Goal: Communication & Community: Participate in discussion

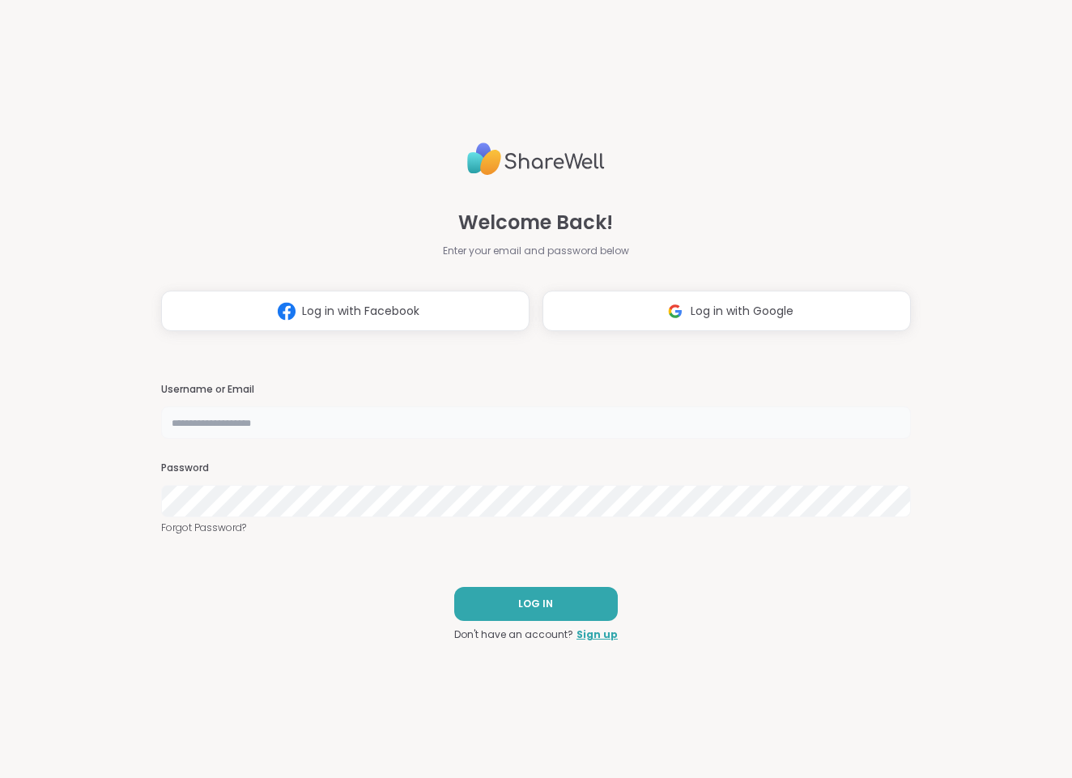
type input "**********"
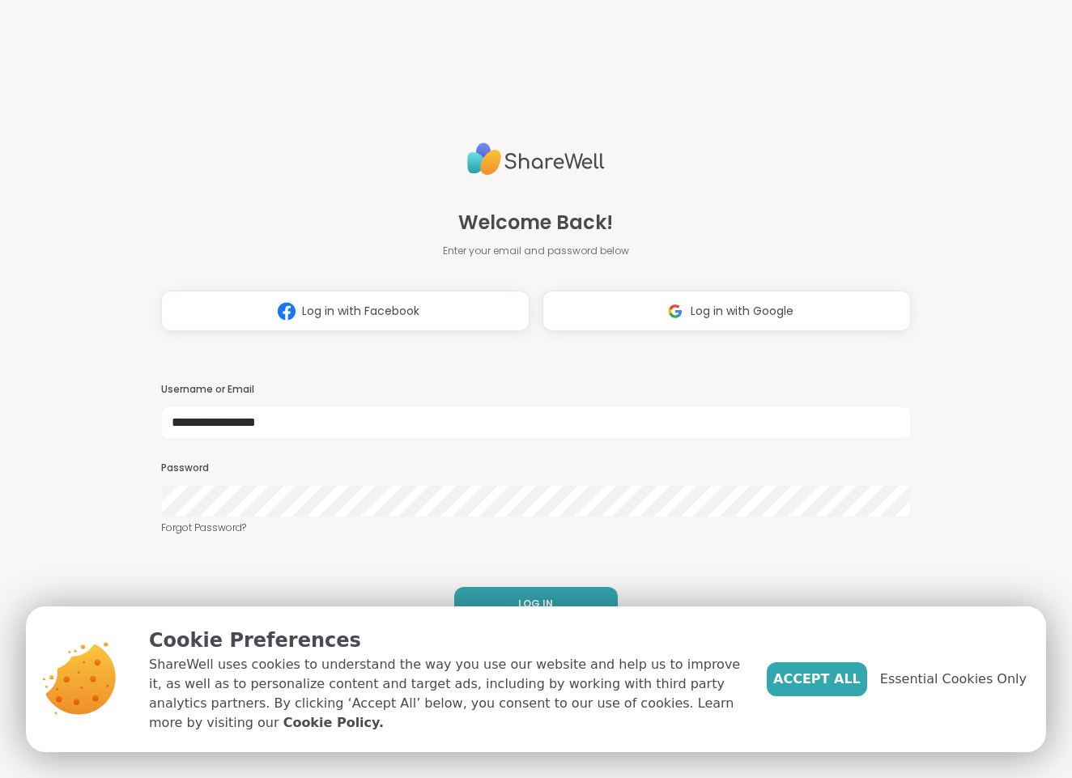
click at [815, 670] on span "Accept All" at bounding box center [816, 679] width 87 height 19
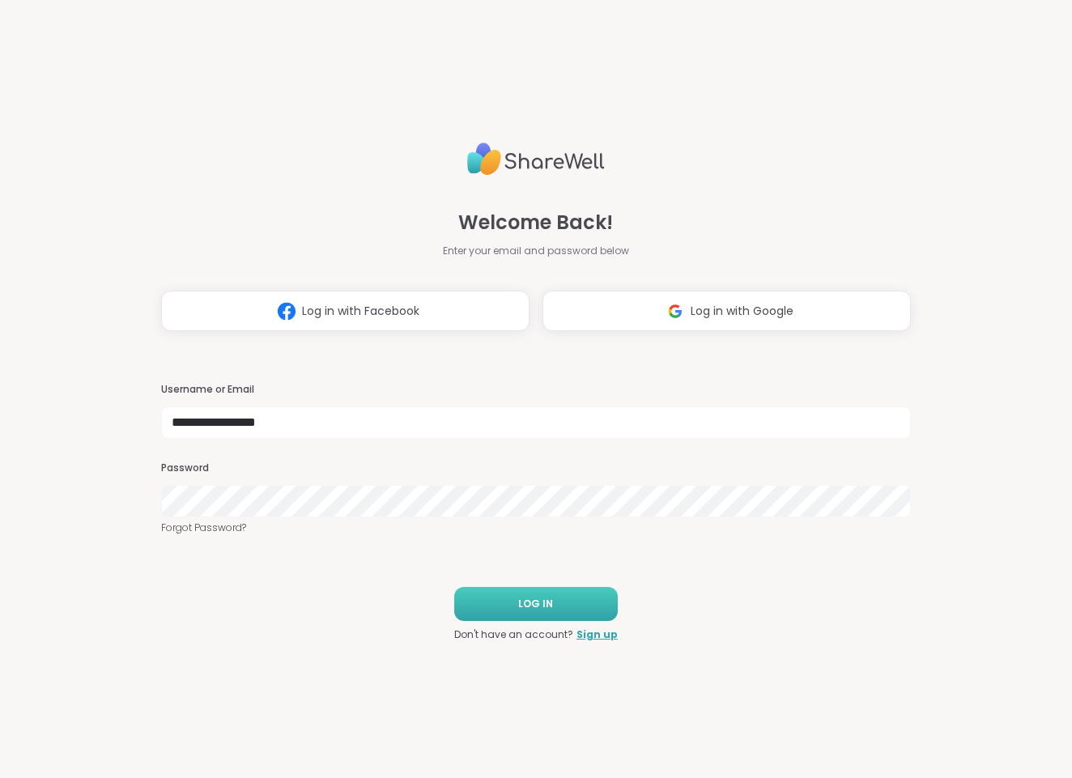
click at [576, 601] on button "LOG IN" at bounding box center [536, 604] width 164 height 34
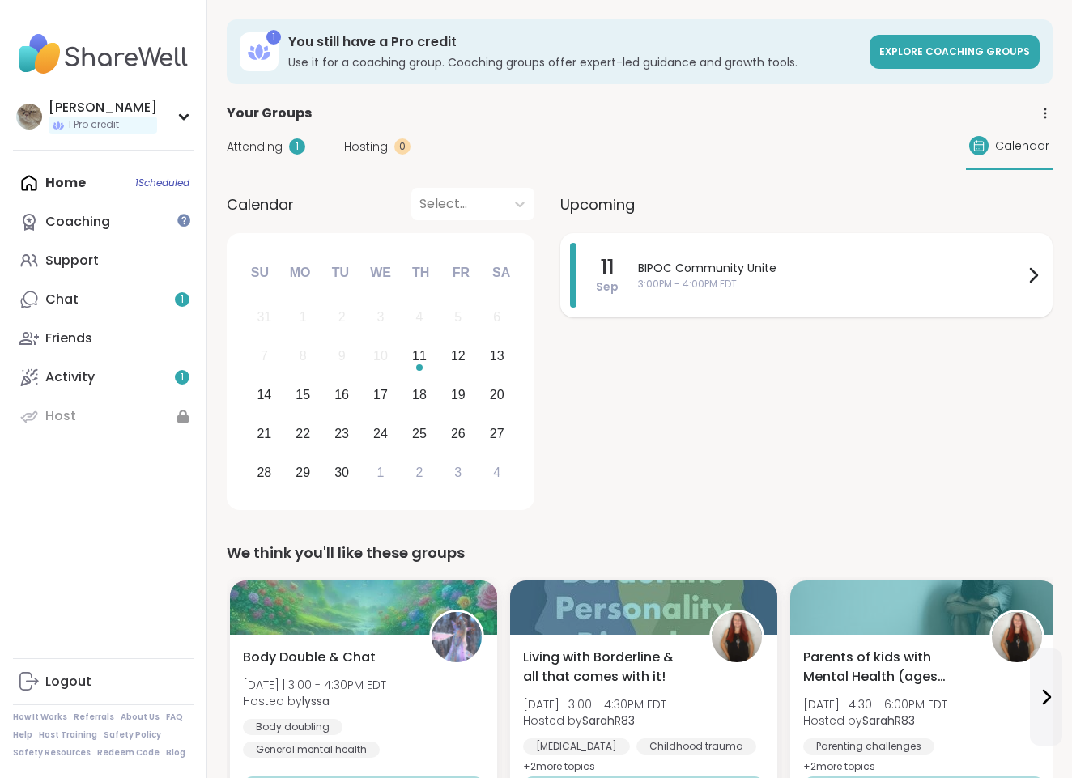
click at [766, 291] on span "3:00PM - 4:00PM EDT" at bounding box center [830, 284] width 385 height 15
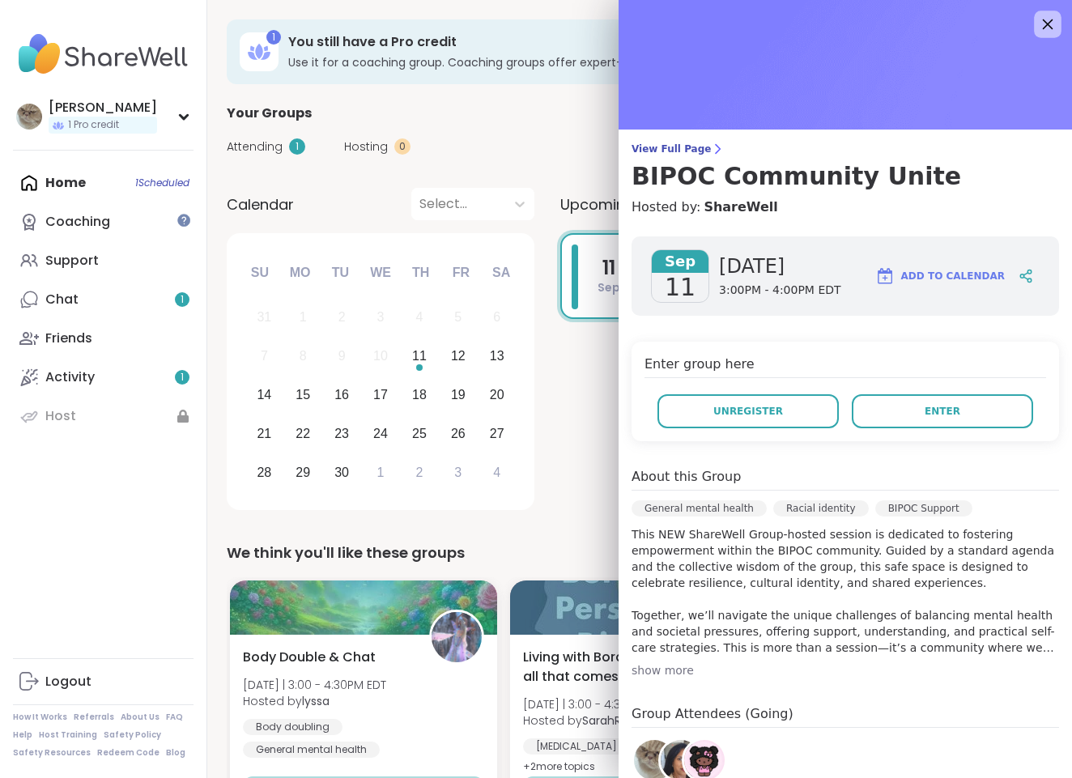
click at [1043, 20] on icon at bounding box center [1047, 24] width 20 height 20
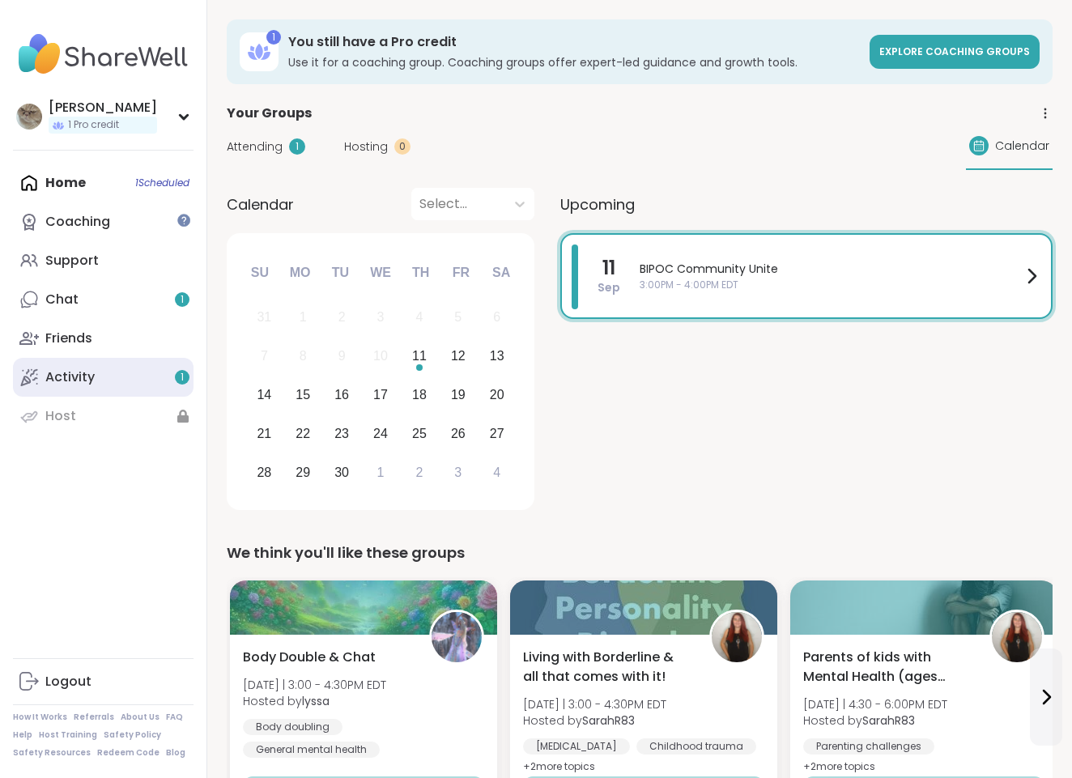
click at [99, 382] on link "Activity 1" at bounding box center [103, 377] width 181 height 39
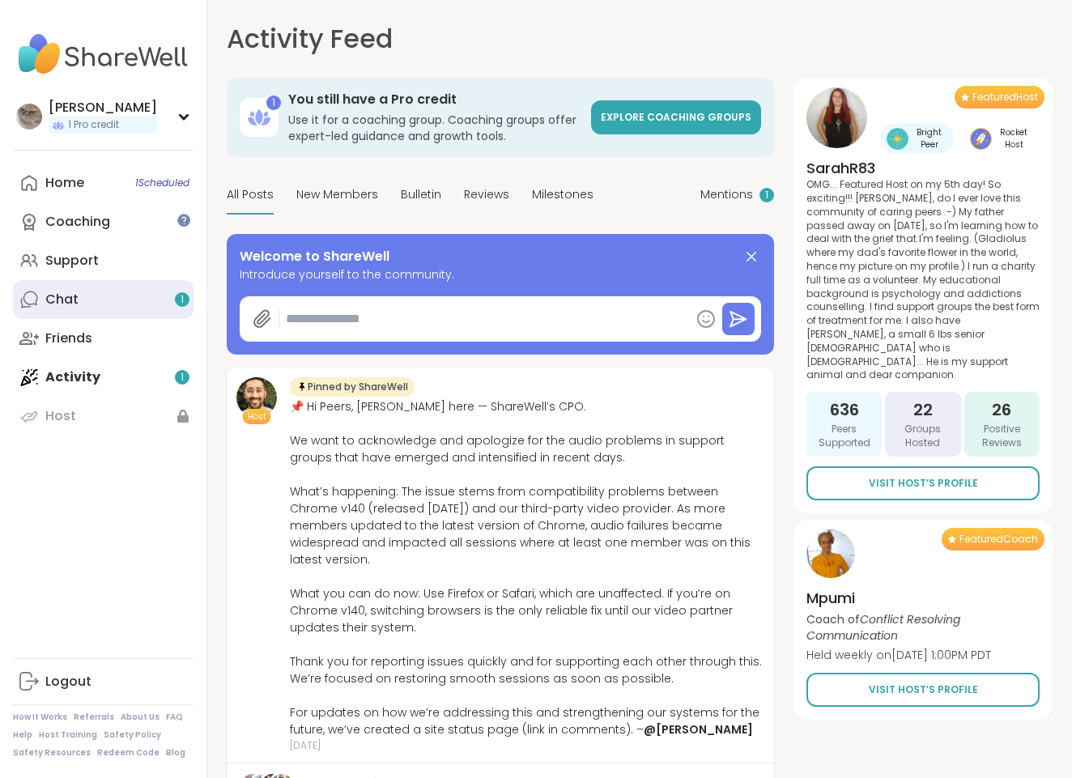
click at [126, 296] on link "Chat 1" at bounding box center [103, 299] width 181 height 39
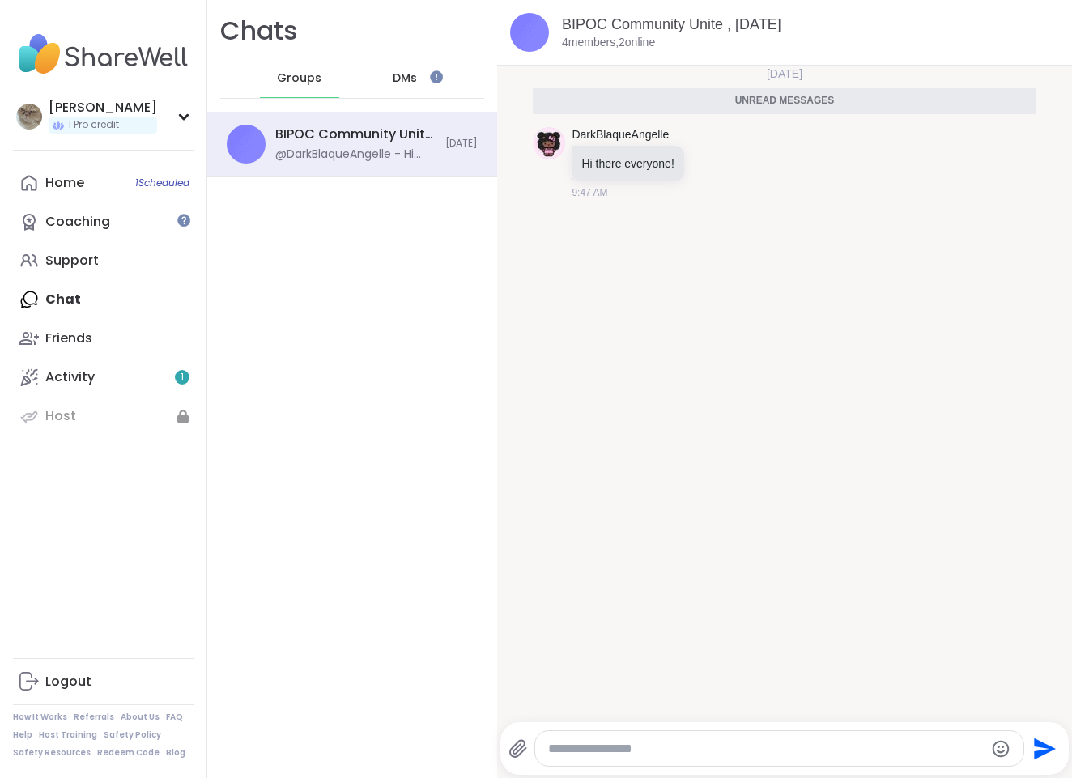
click at [386, 73] on div "DMs" at bounding box center [405, 78] width 79 height 39
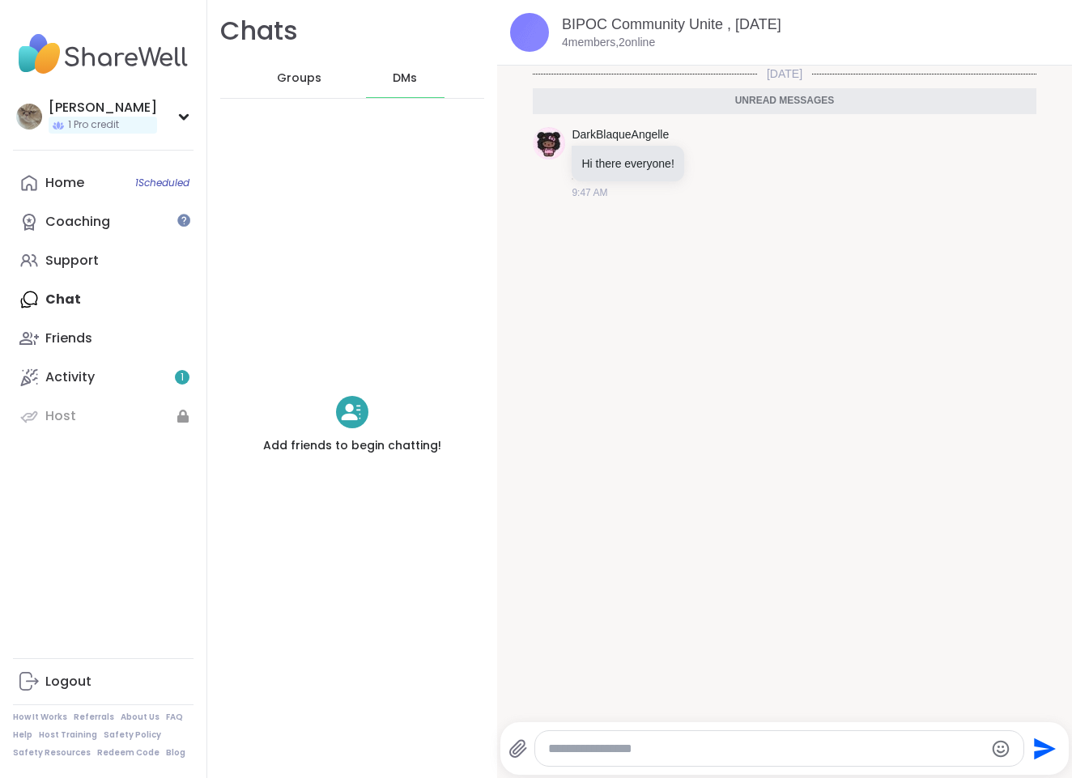
click at [312, 75] on span "Groups" at bounding box center [299, 78] width 45 height 16
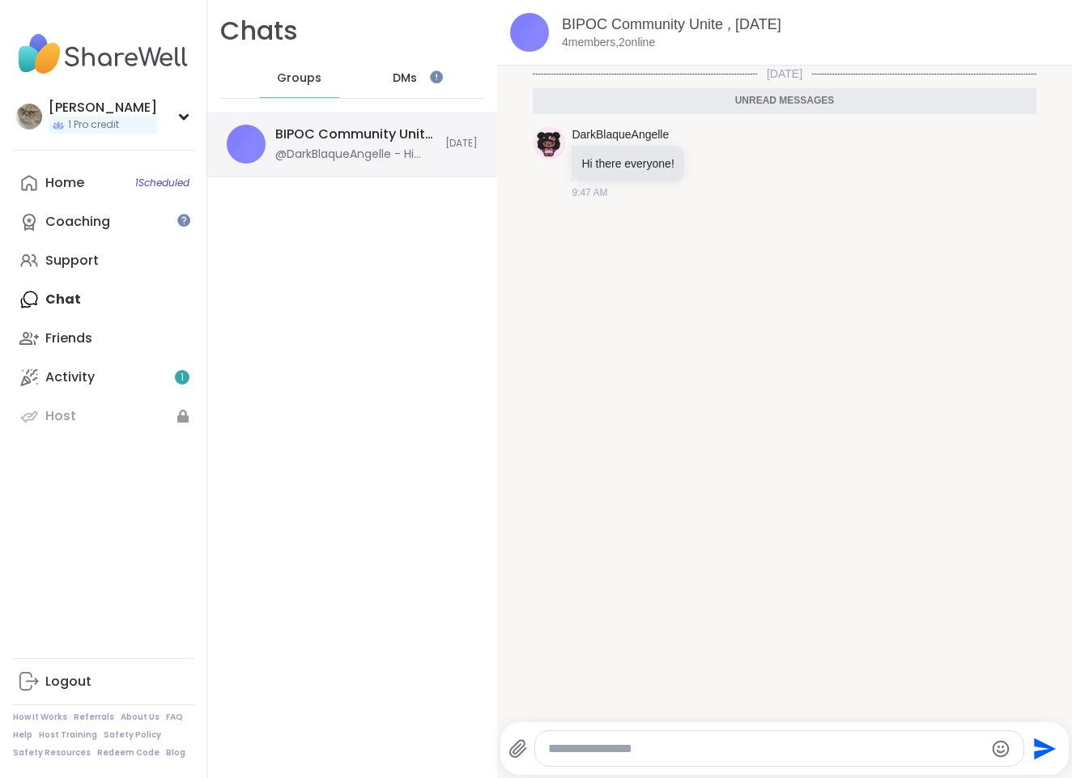
click at [239, 135] on img at bounding box center [246, 144] width 39 height 39
click at [83, 191] on link "Home 1 Scheduled" at bounding box center [103, 183] width 181 height 39
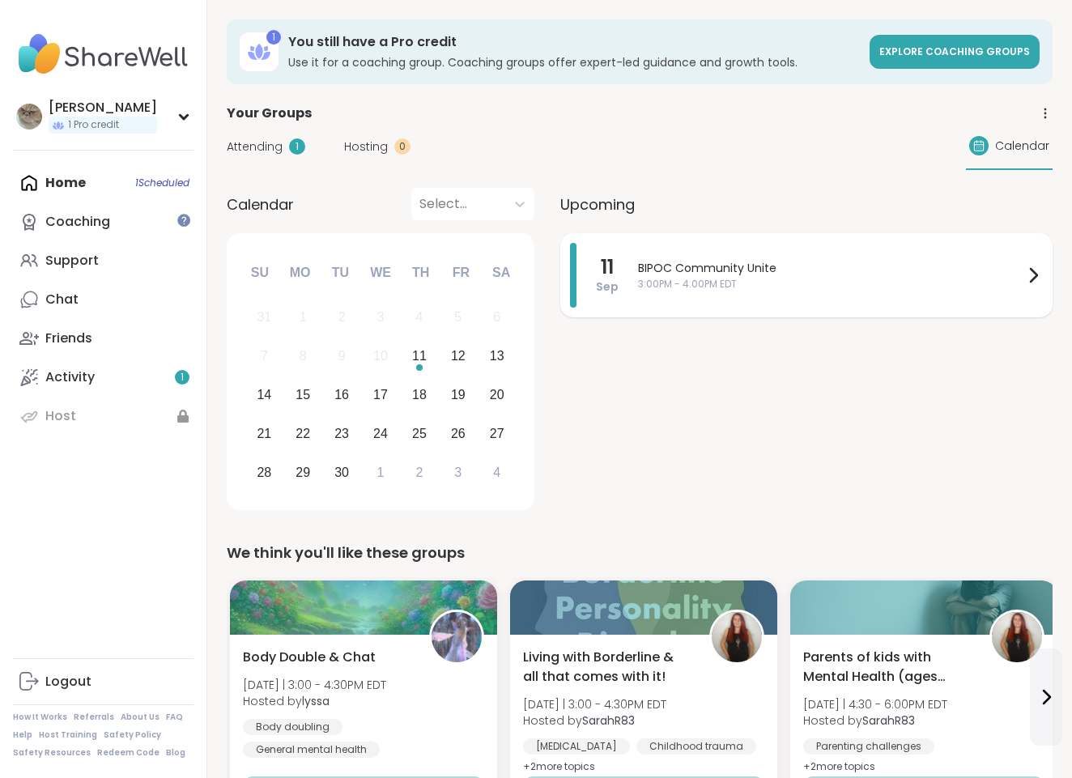
click at [903, 253] on div "BIPOC Community Unite 3:00PM - 4:00PM EDT" at bounding box center [840, 275] width 405 height 65
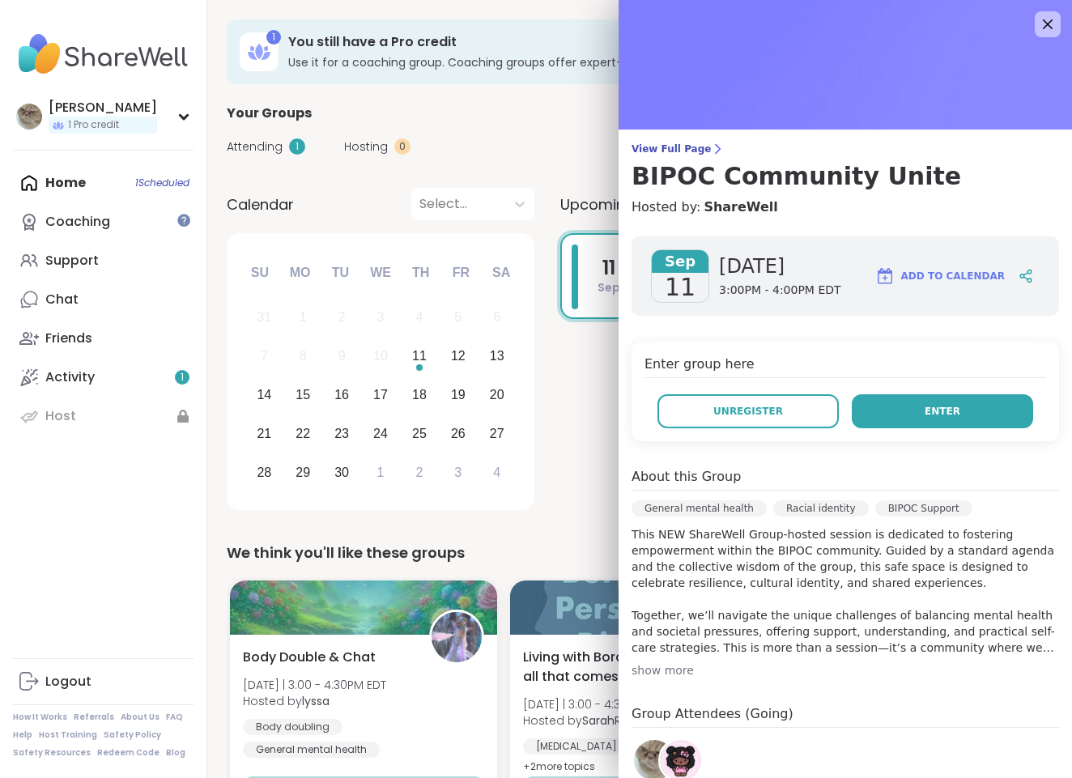
click at [908, 425] on button "Enter" at bounding box center [942, 411] width 181 height 34
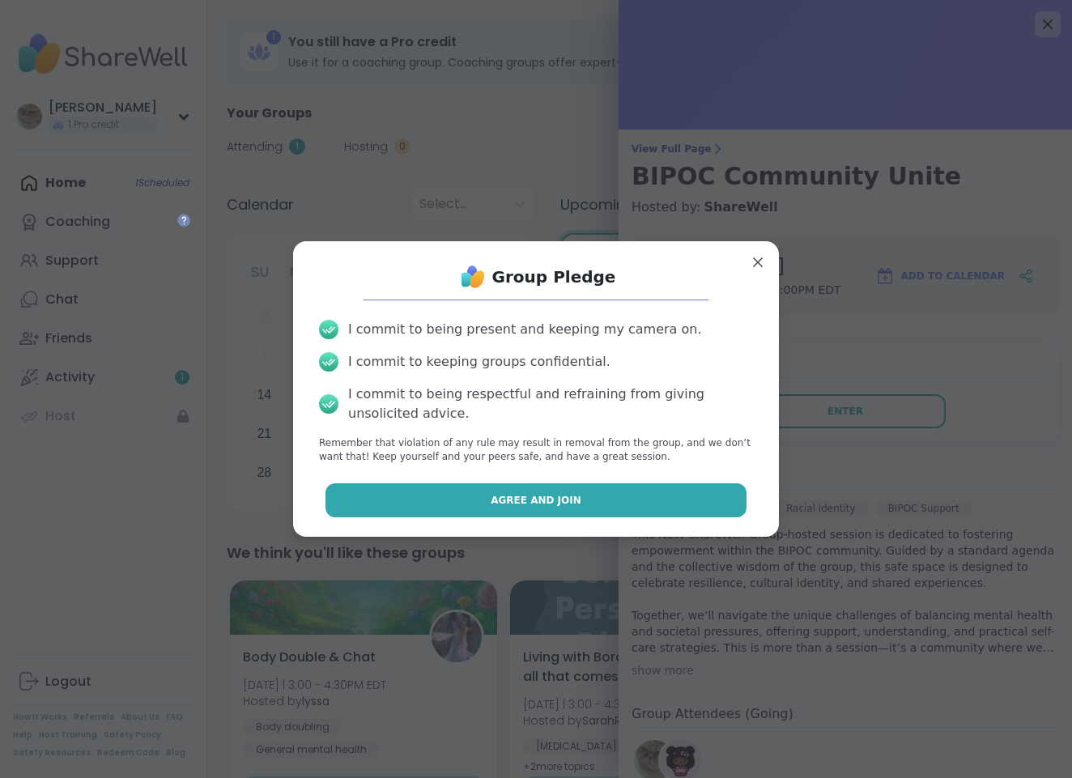
click at [674, 487] on button "Agree and Join" at bounding box center [537, 500] width 422 height 34
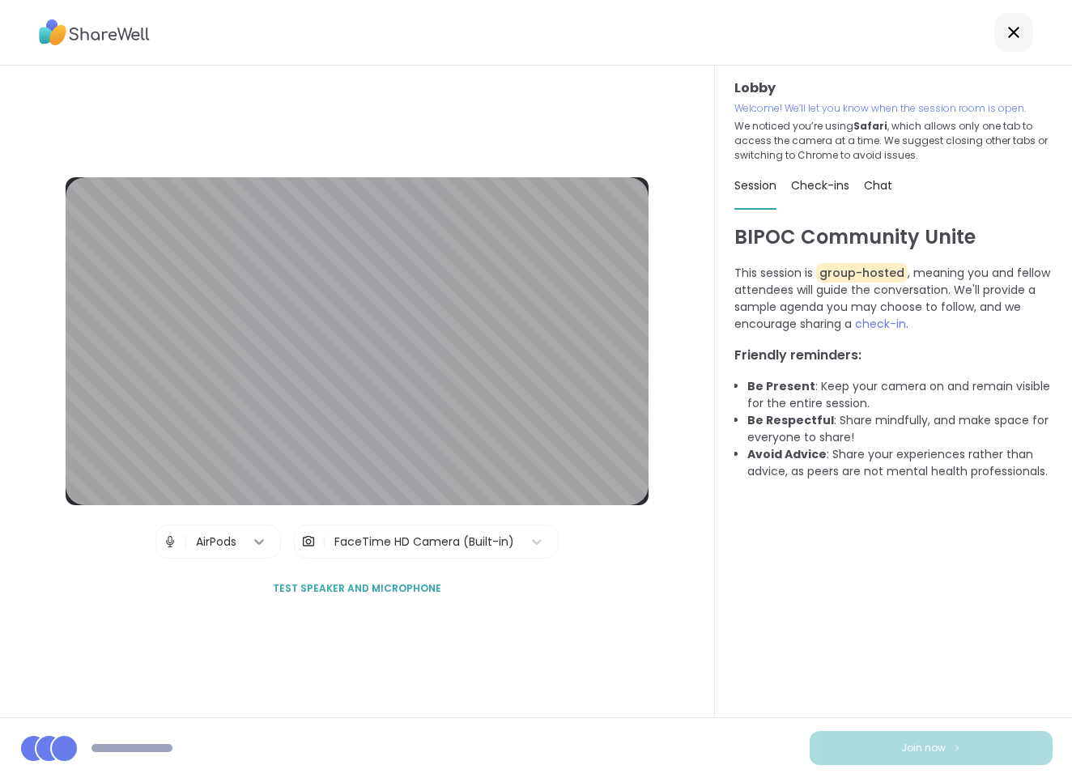
click at [258, 541] on icon at bounding box center [259, 542] width 10 height 6
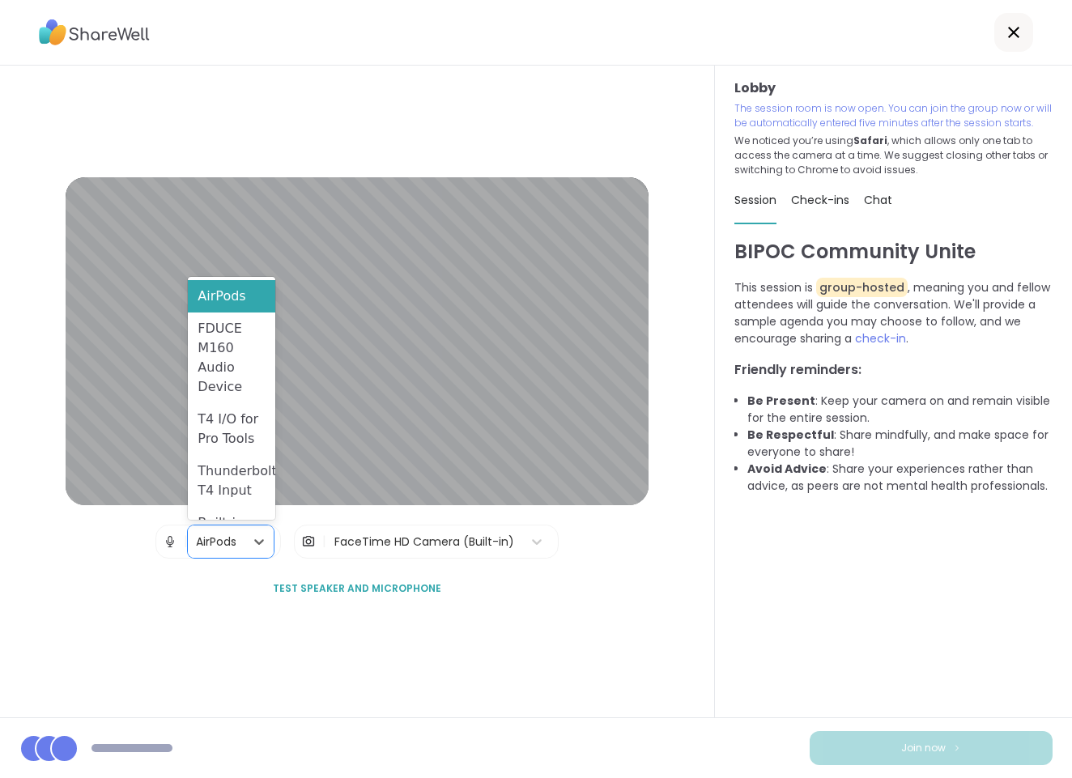
click at [575, 579] on div "Lobby | AirPods selected, 1 of 5. 5 results available. Use Up and Down to choos…" at bounding box center [357, 391] width 583 height 428
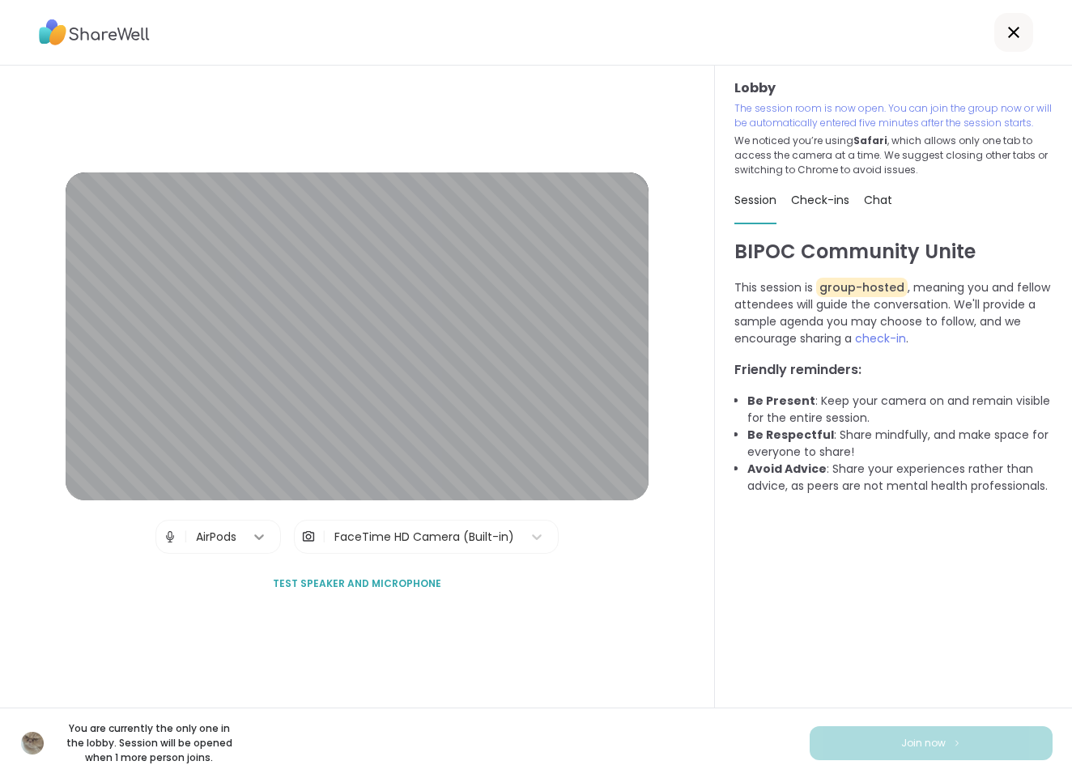
click at [248, 539] on div at bounding box center [259, 536] width 29 height 29
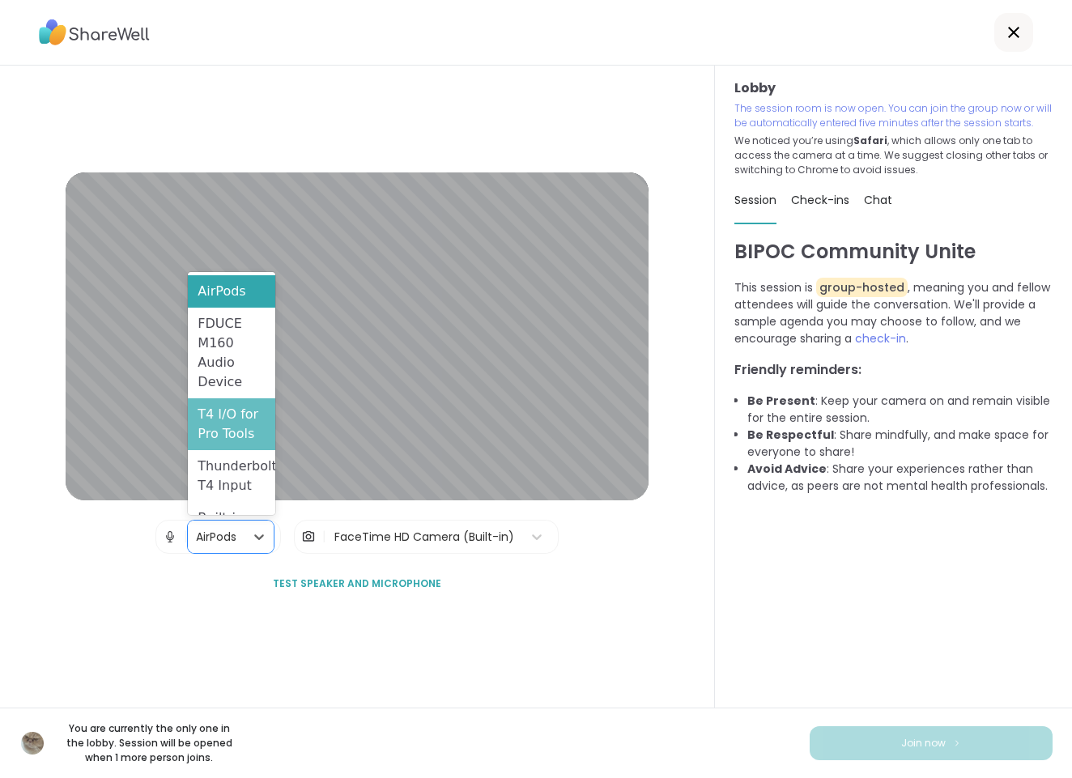
scroll to position [42, 0]
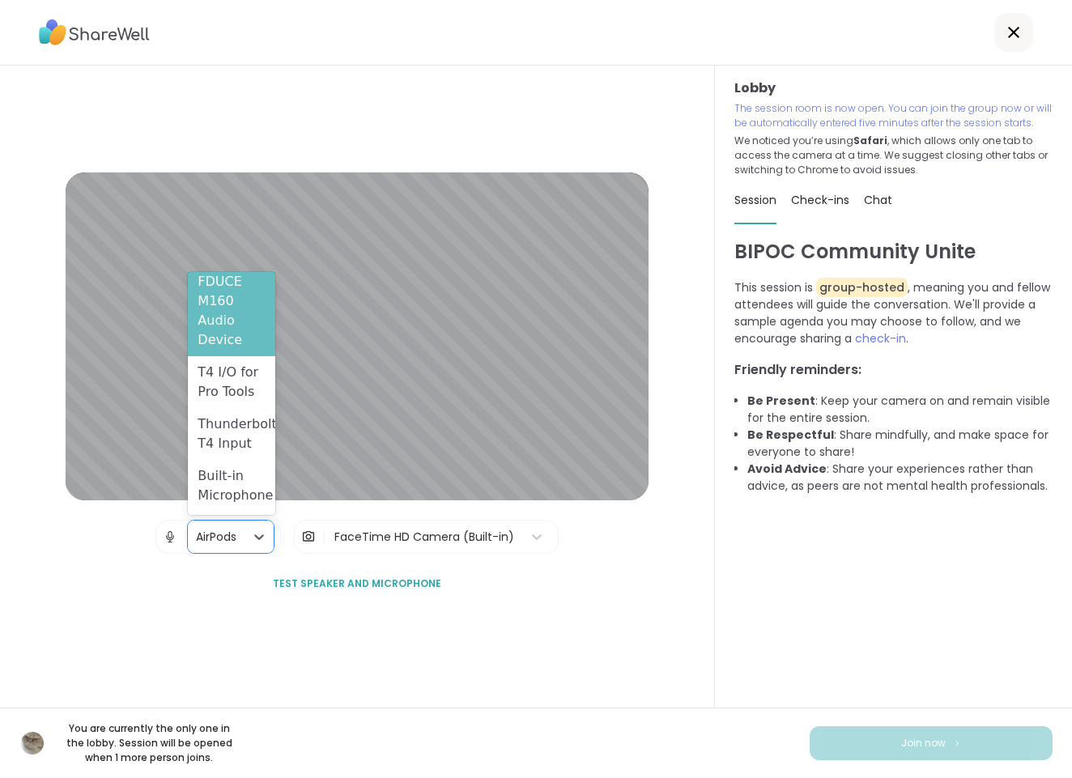
click at [234, 314] on div "FDUCE M160 Audio Device" at bounding box center [231, 311] width 87 height 91
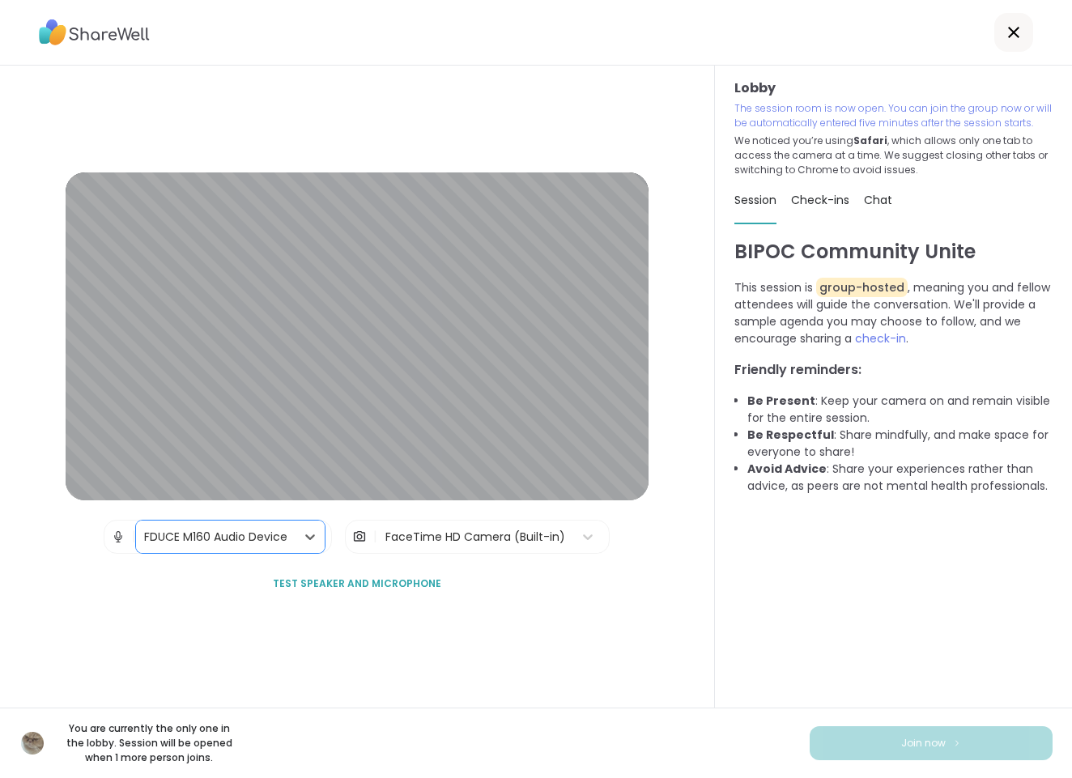
click at [317, 578] on span "Test speaker and microphone" at bounding box center [357, 584] width 168 height 15
click at [309, 539] on icon at bounding box center [311, 537] width 10 height 6
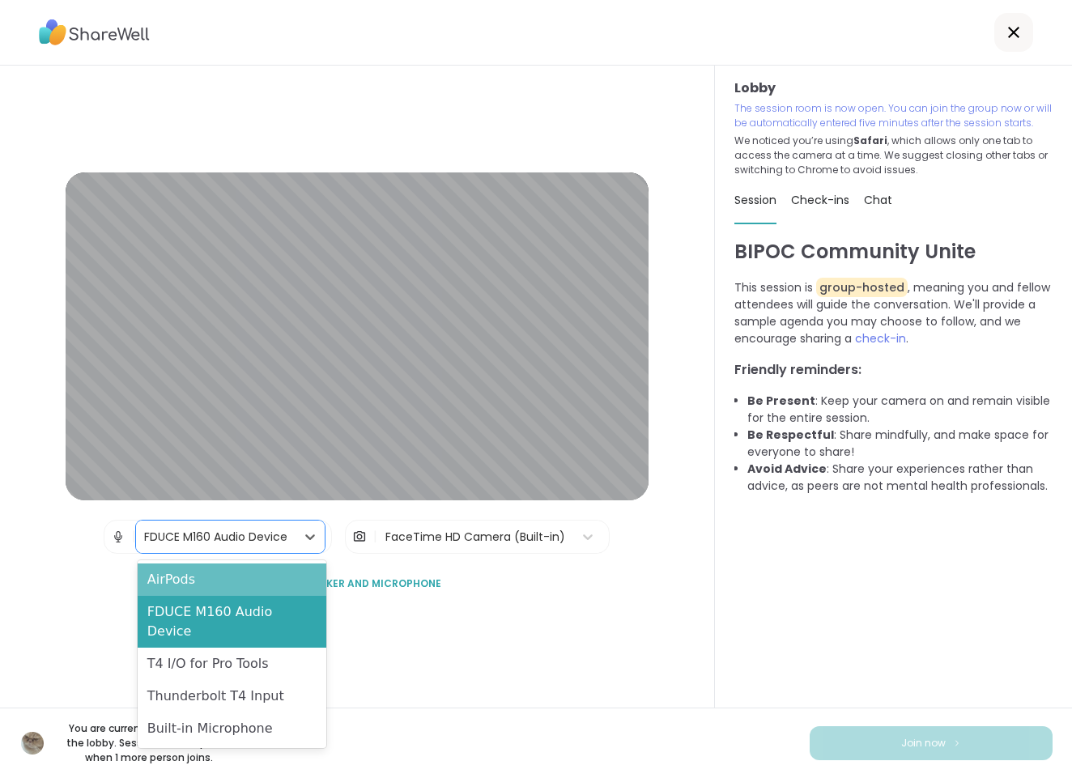
click at [258, 589] on div "AirPods" at bounding box center [232, 580] width 189 height 32
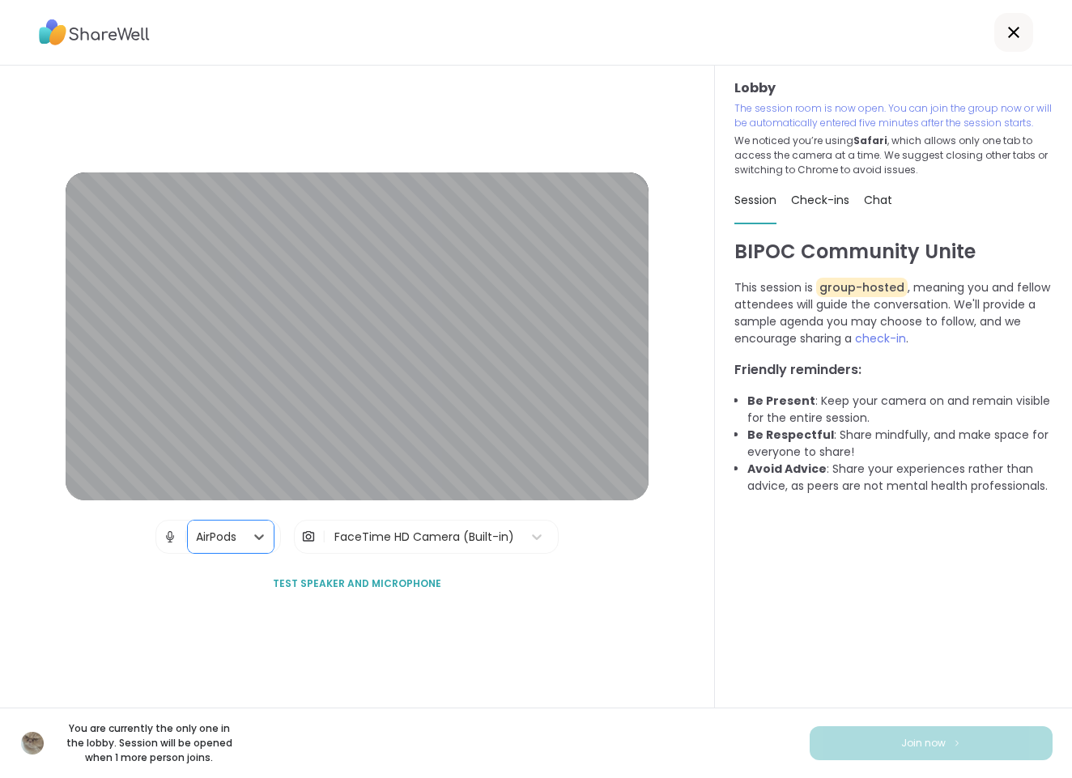
click at [320, 589] on span "Test speaker and microphone" at bounding box center [357, 584] width 168 height 15
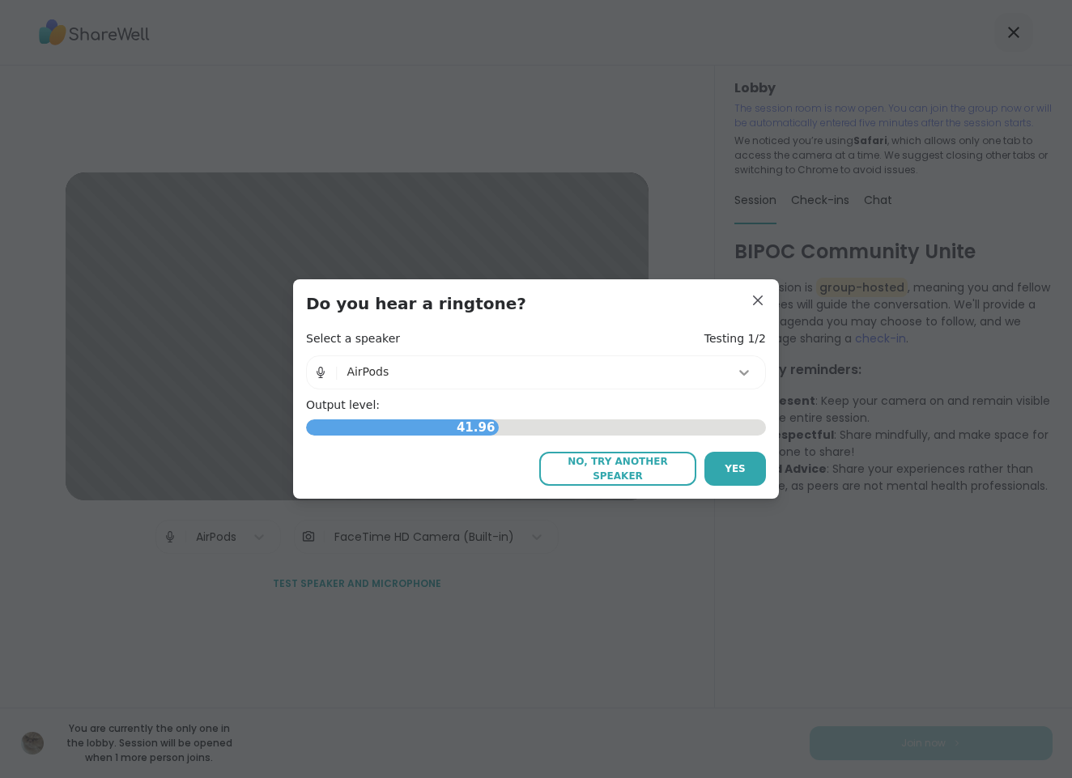
click at [740, 377] on icon at bounding box center [744, 372] width 16 height 16
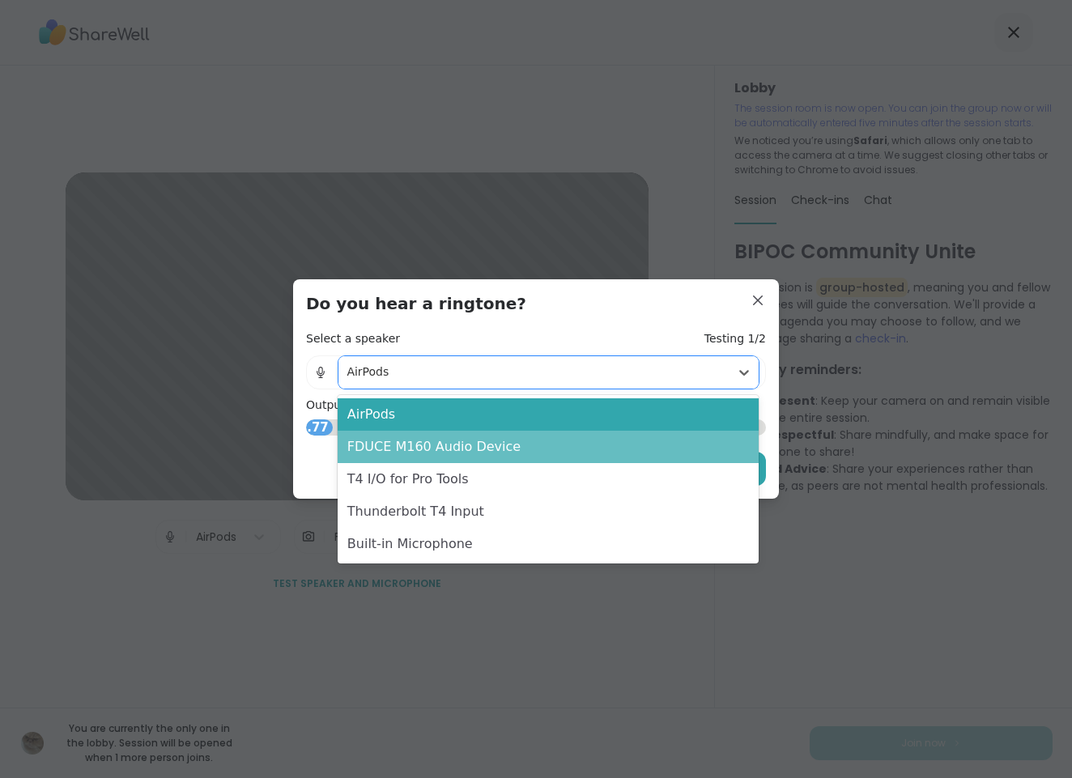
click at [458, 449] on div "FDUCE M160 Audio Device" at bounding box center [548, 447] width 421 height 32
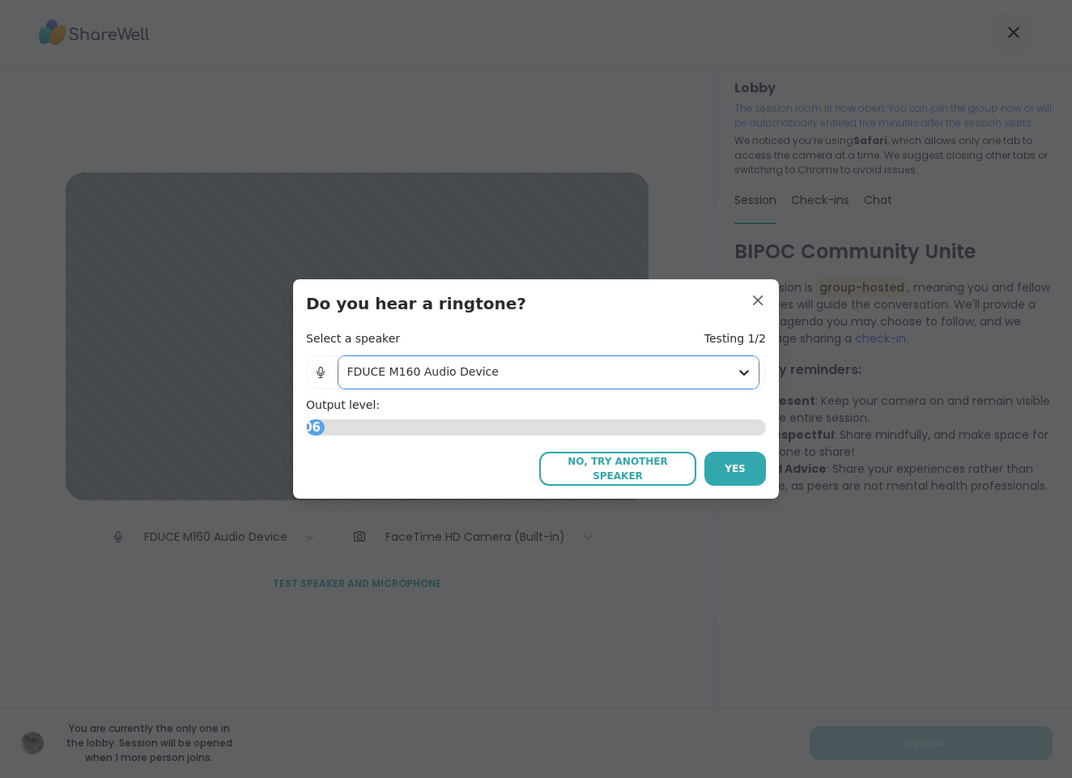
click at [742, 376] on icon at bounding box center [744, 372] width 16 height 16
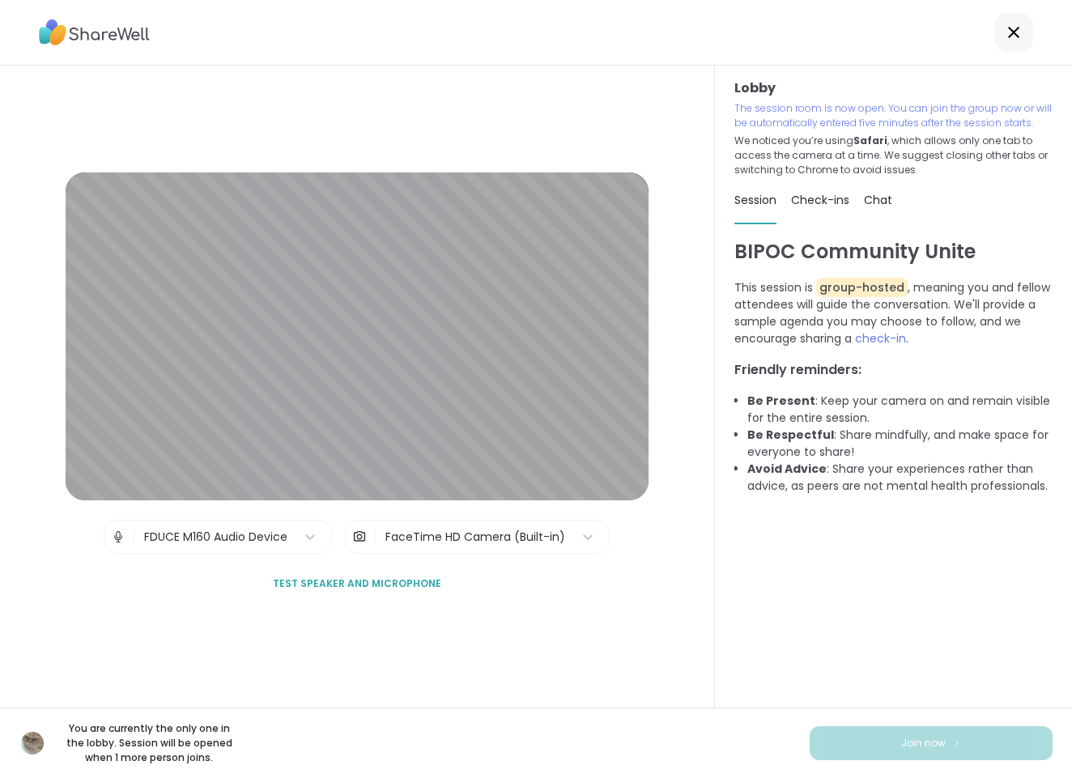
click at [262, 540] on div "FDUCE M160 Audio Device" at bounding box center [215, 537] width 143 height 17
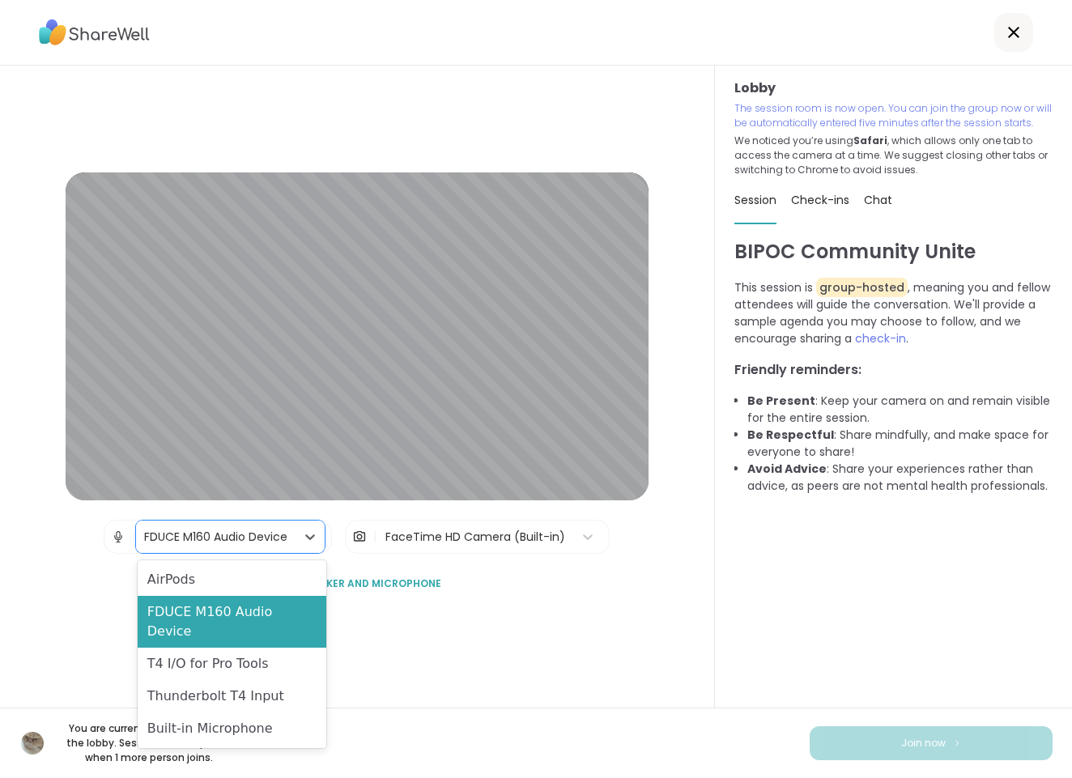
click at [209, 607] on div "FDUCE M160 Audio Device" at bounding box center [232, 622] width 189 height 52
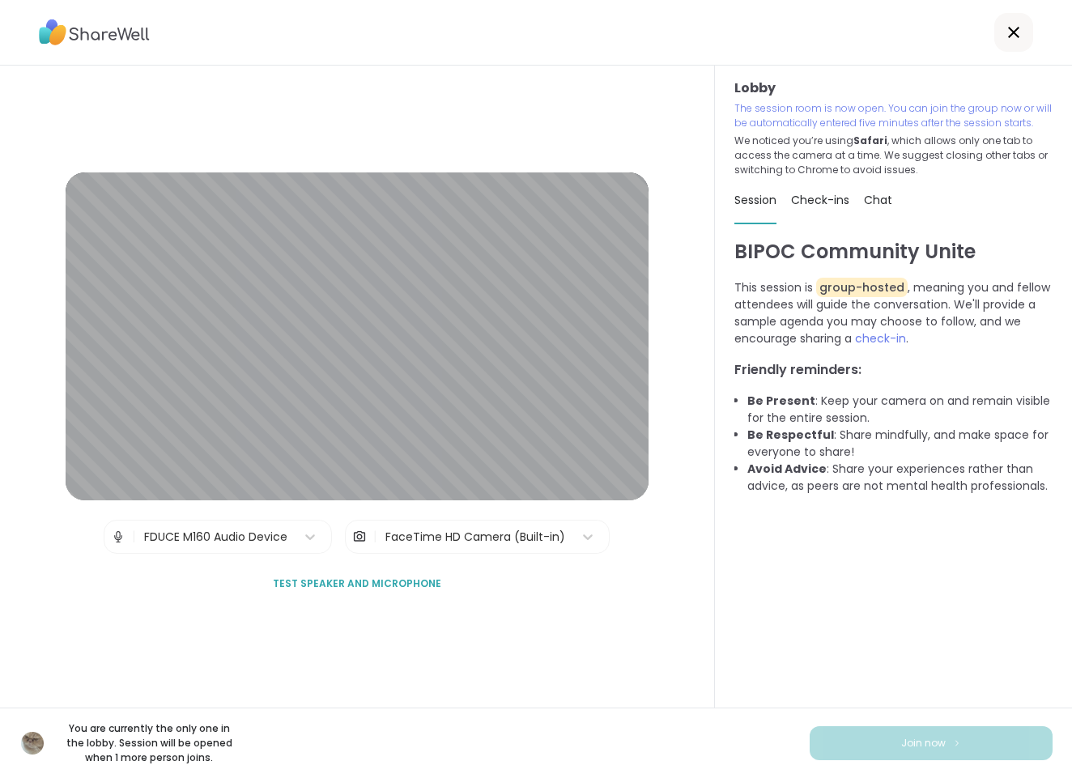
click at [343, 581] on span "Test speaker and microphone" at bounding box center [357, 584] width 168 height 15
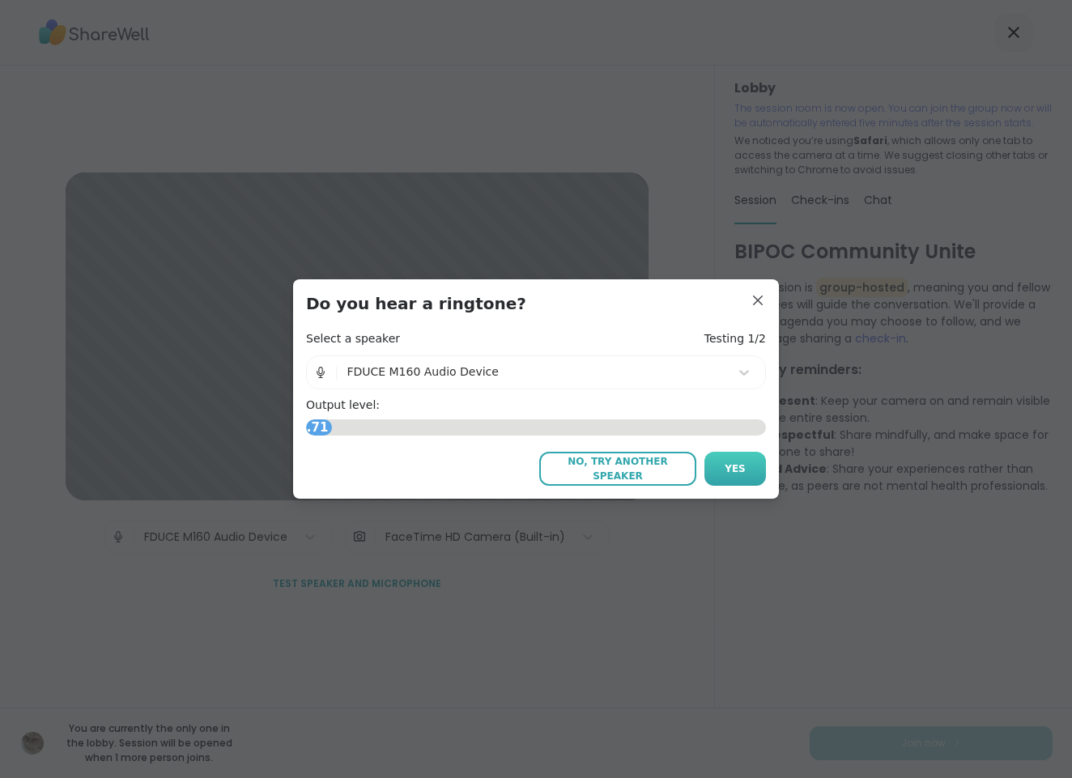
click at [718, 468] on button "Yes" at bounding box center [736, 469] width 62 height 34
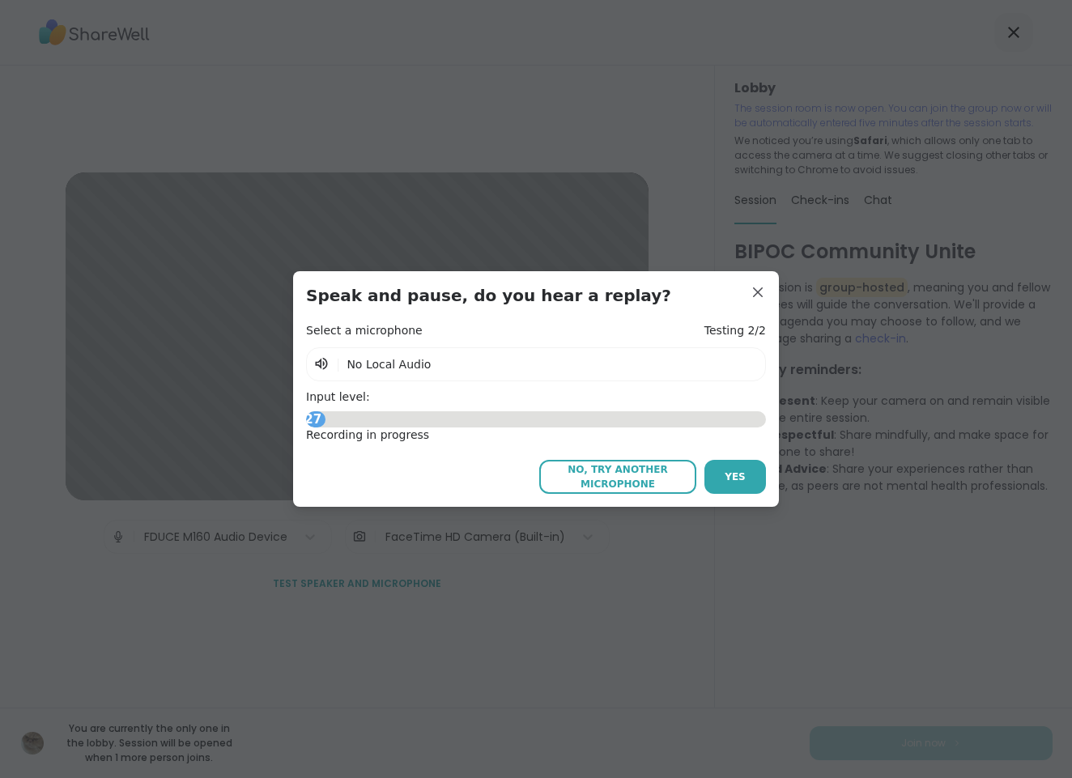
click at [690, 364] on div "| No Local Audio" at bounding box center [536, 364] width 460 height 34
click at [747, 475] on button "Yes" at bounding box center [736, 477] width 62 height 34
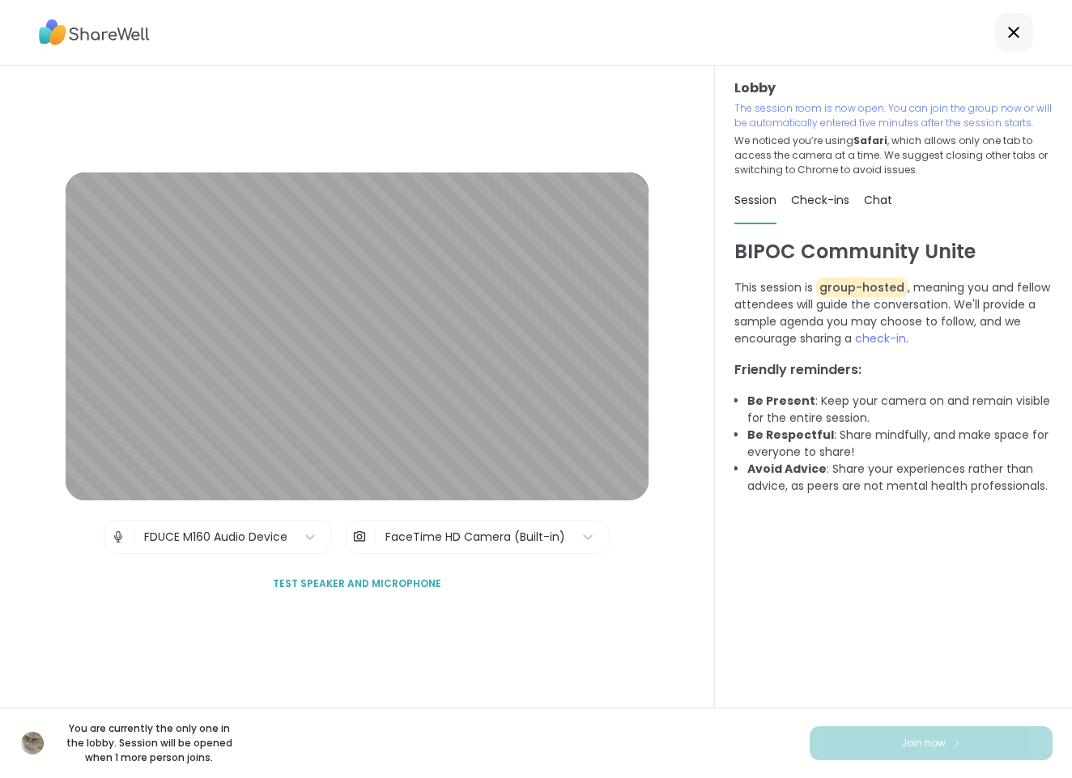
click at [824, 198] on span "Check-ins" at bounding box center [820, 200] width 58 height 16
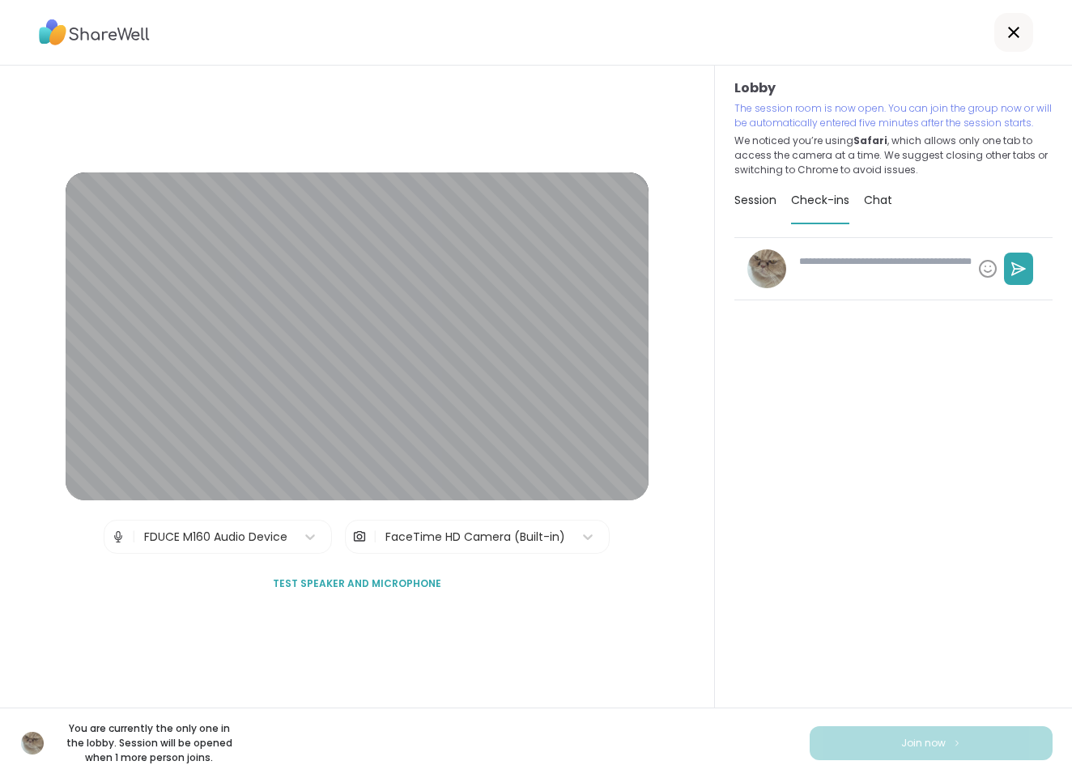
type textarea "*"
click at [889, 203] on span "Chat" at bounding box center [878, 200] width 28 height 16
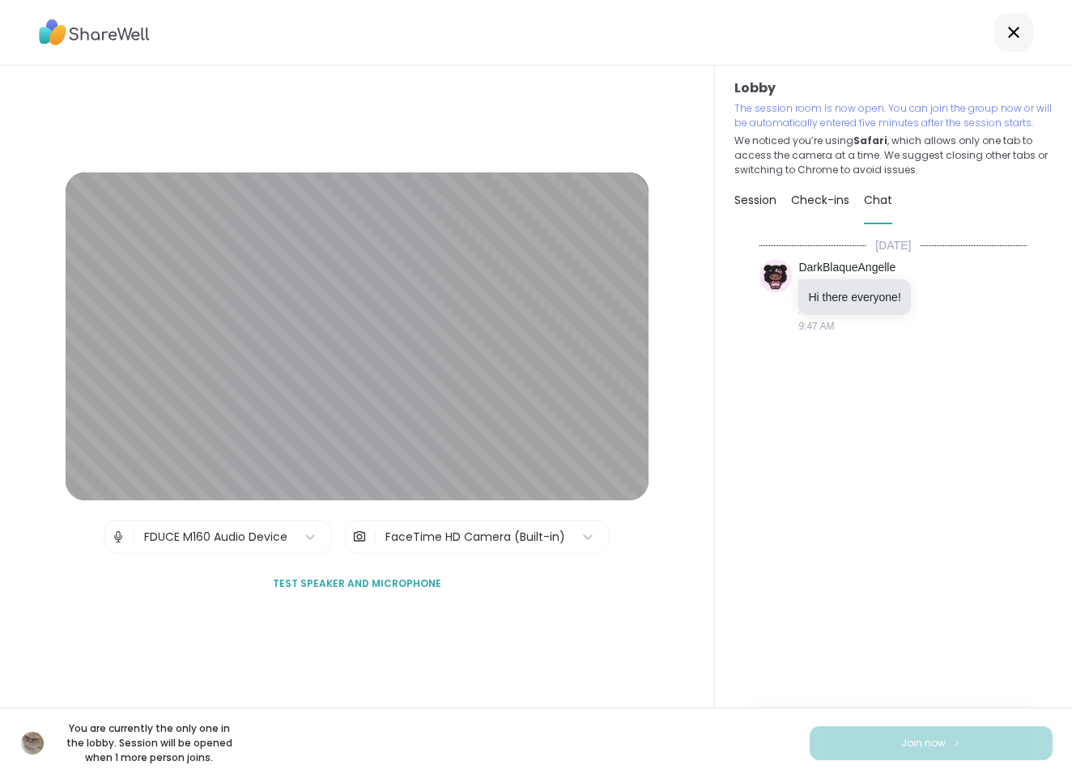
click at [753, 198] on span "Session" at bounding box center [755, 200] width 42 height 16
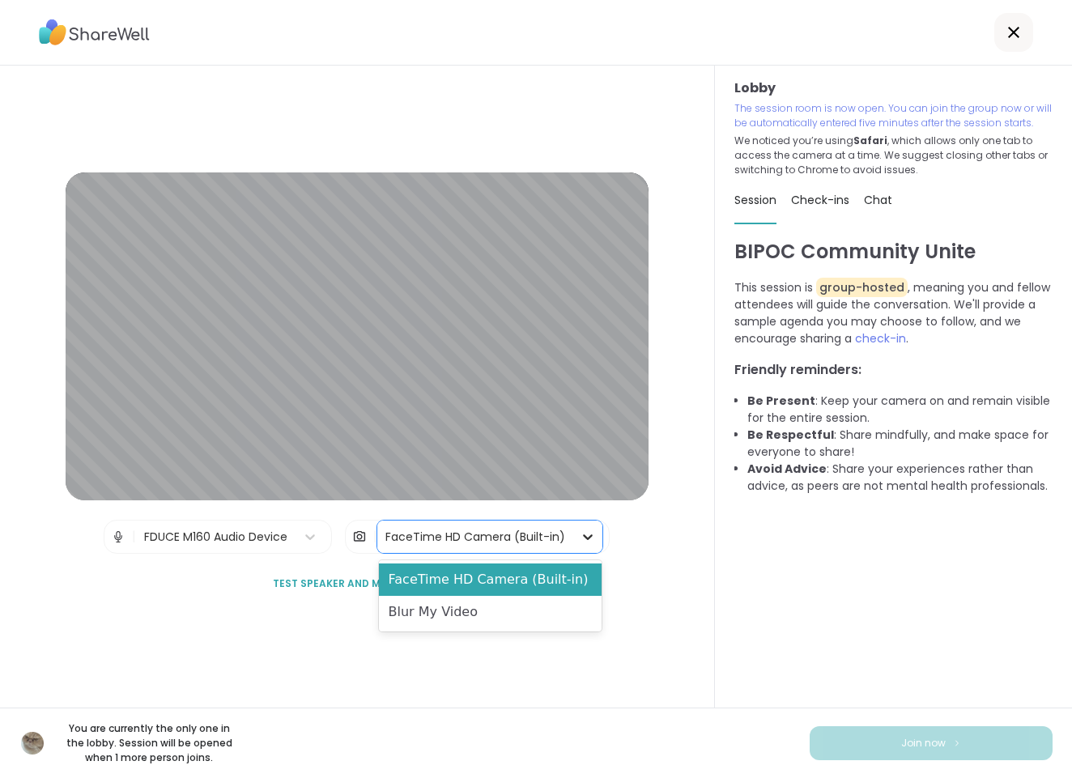
click at [590, 542] on icon at bounding box center [588, 537] width 16 height 16
click at [515, 615] on div "Blur My Video" at bounding box center [490, 612] width 223 height 32
click at [586, 540] on icon at bounding box center [589, 537] width 10 height 6
click at [475, 612] on div "Blur My Video" at bounding box center [490, 612] width 223 height 32
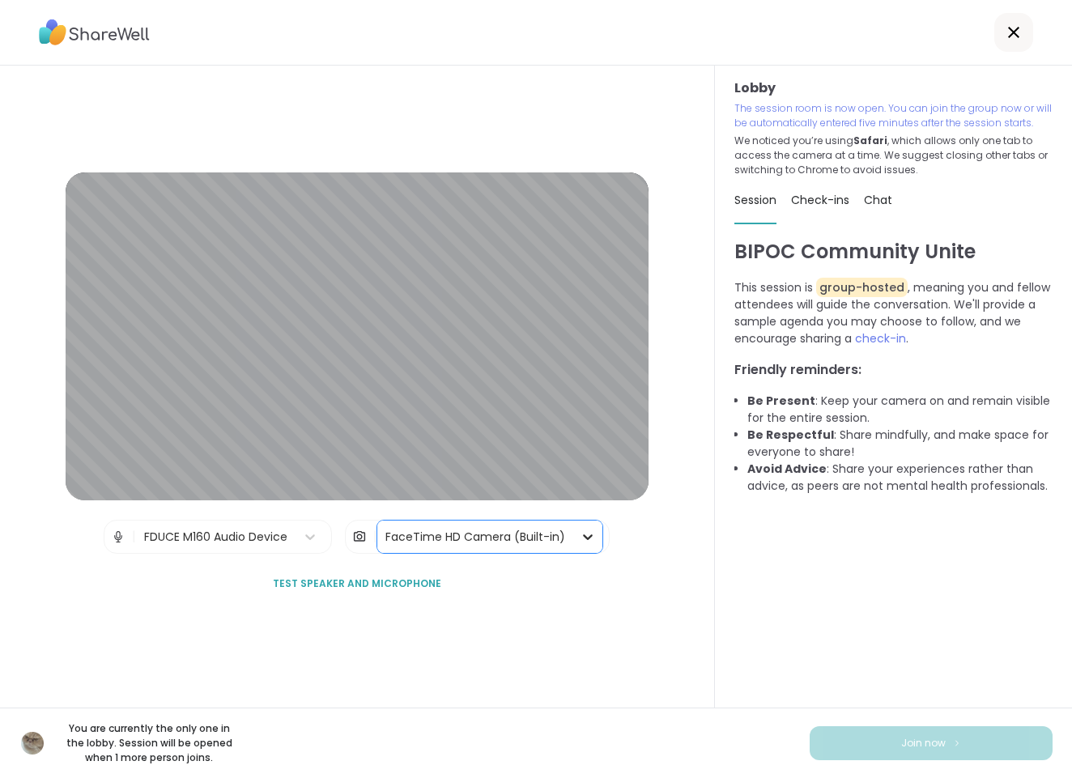
click at [585, 540] on icon at bounding box center [588, 537] width 16 height 16
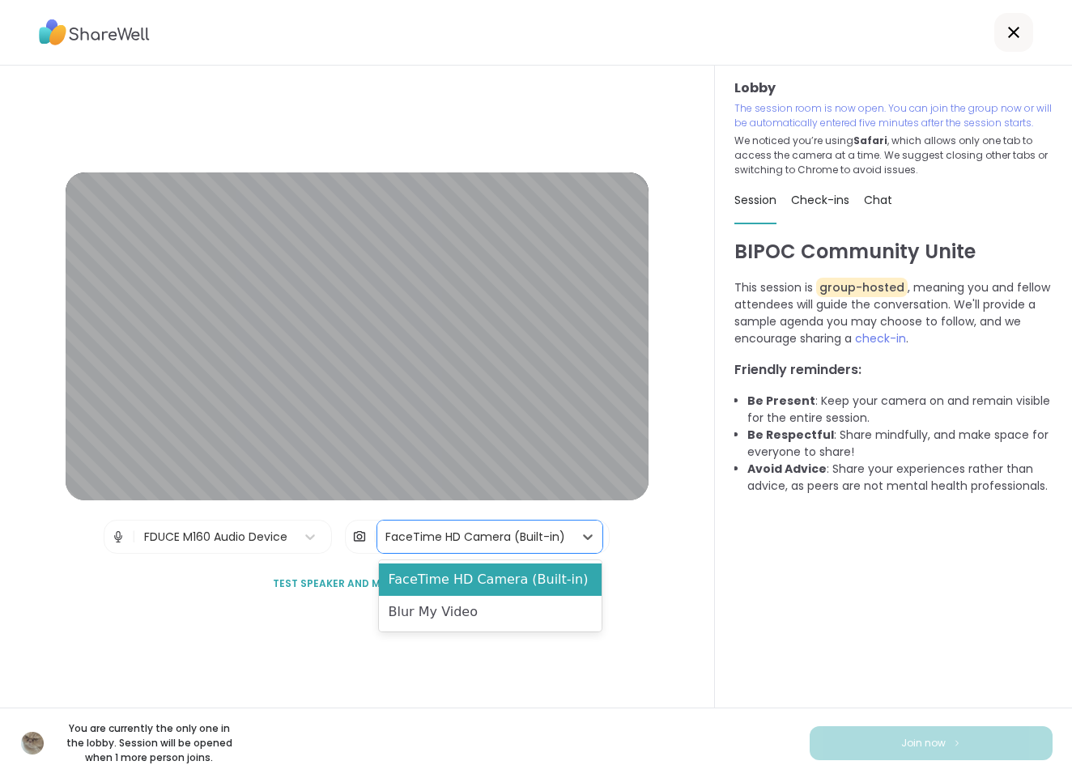
click at [507, 588] on div "FaceTime HD Camera (Built-in)" at bounding box center [490, 580] width 223 height 32
click at [588, 537] on icon at bounding box center [588, 537] width 16 height 16
click at [437, 607] on div "Blur My Video" at bounding box center [490, 612] width 223 height 32
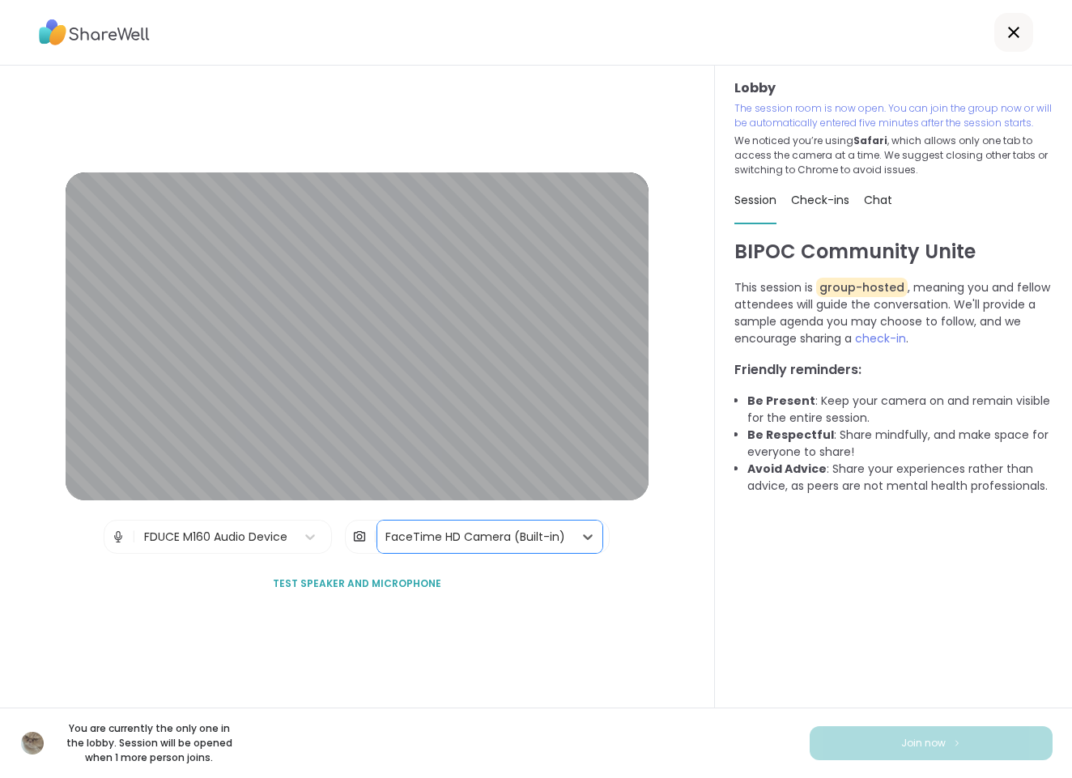
scroll to position [0, 0]
click at [1023, 37] on icon at bounding box center [1013, 32] width 19 height 19
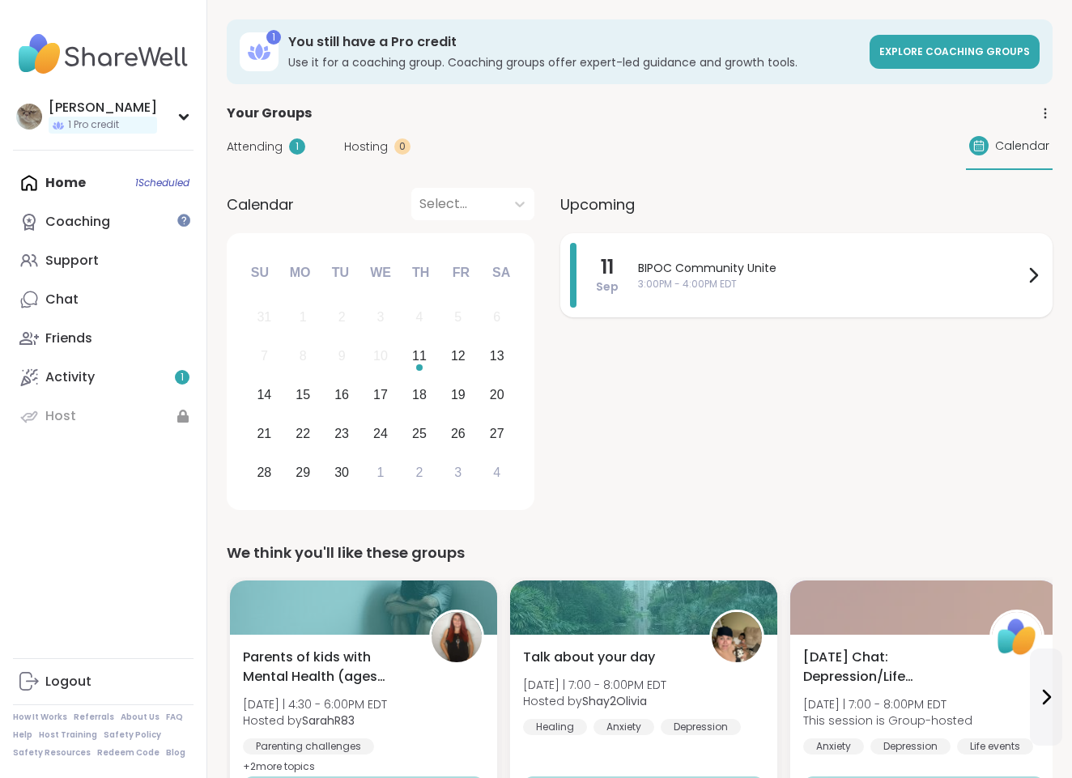
click at [728, 277] on span "3:00PM - 4:00PM EDT" at bounding box center [830, 284] width 385 height 15
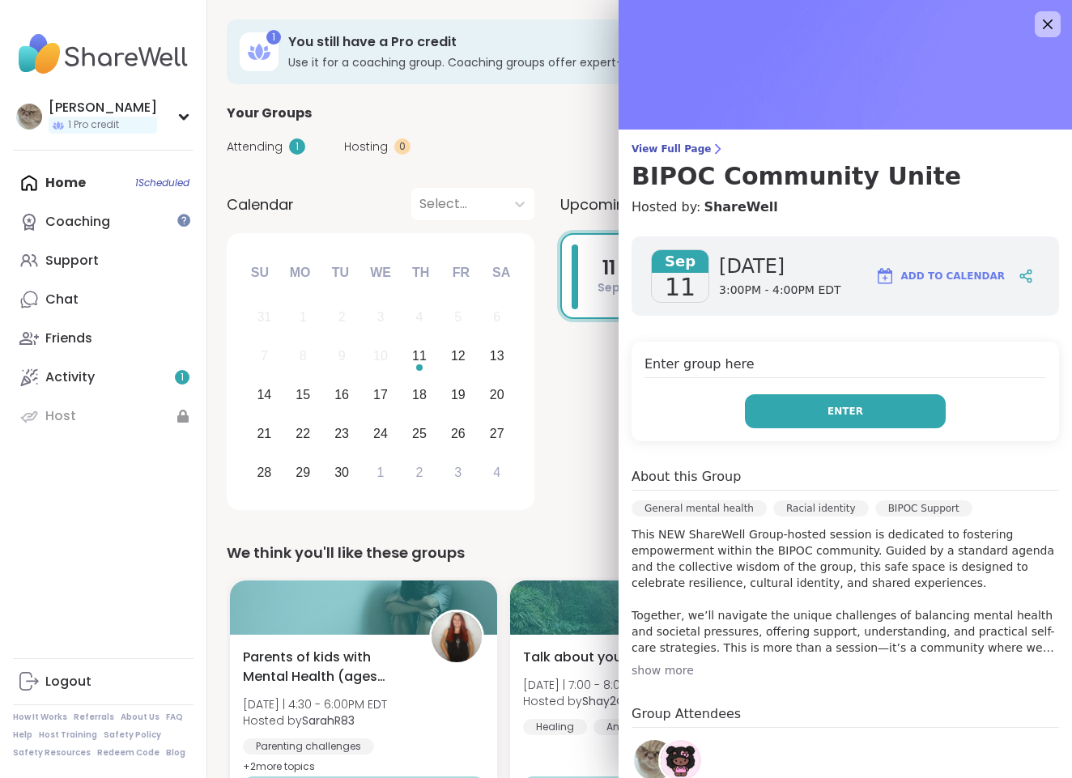
click at [837, 406] on span "Enter" at bounding box center [846, 411] width 36 height 15
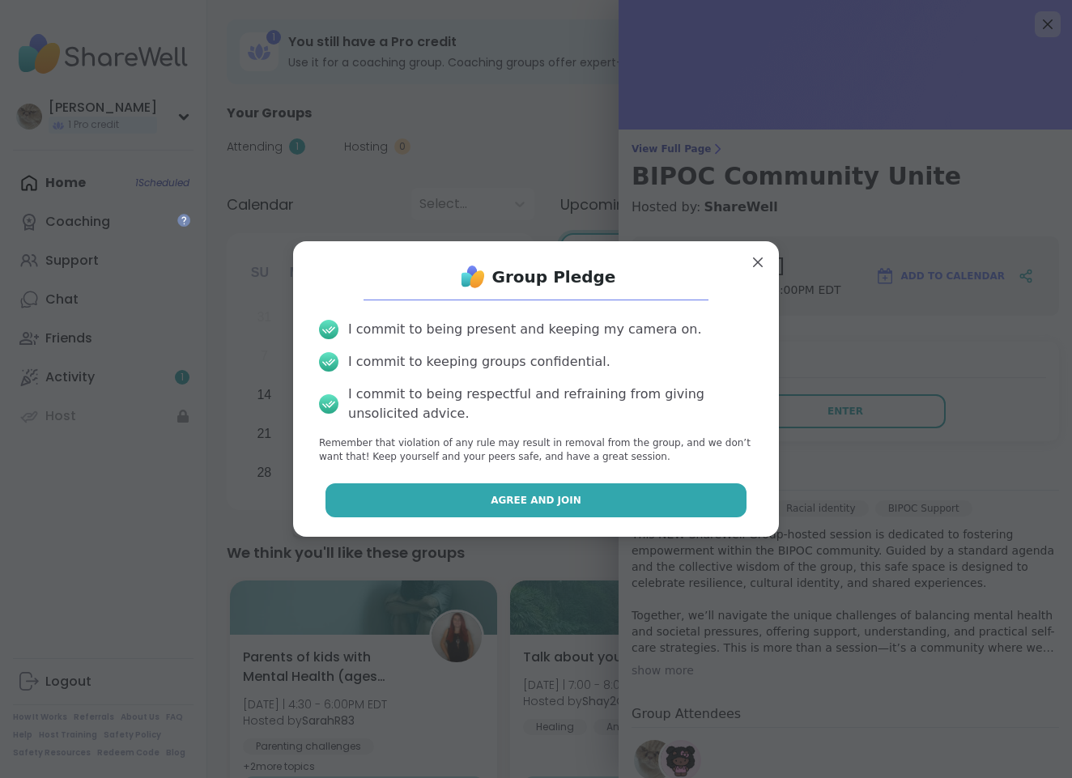
click at [617, 496] on button "Agree and Join" at bounding box center [537, 500] width 422 height 34
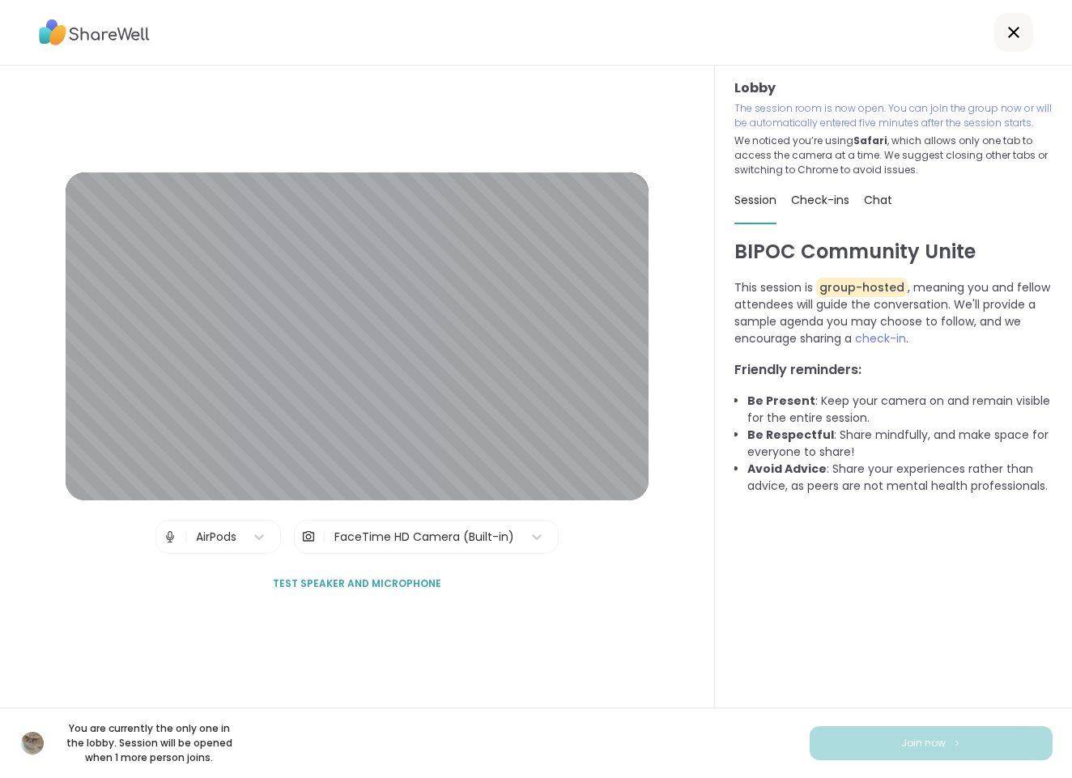
click at [1024, 25] on div at bounding box center [1013, 32] width 39 height 39
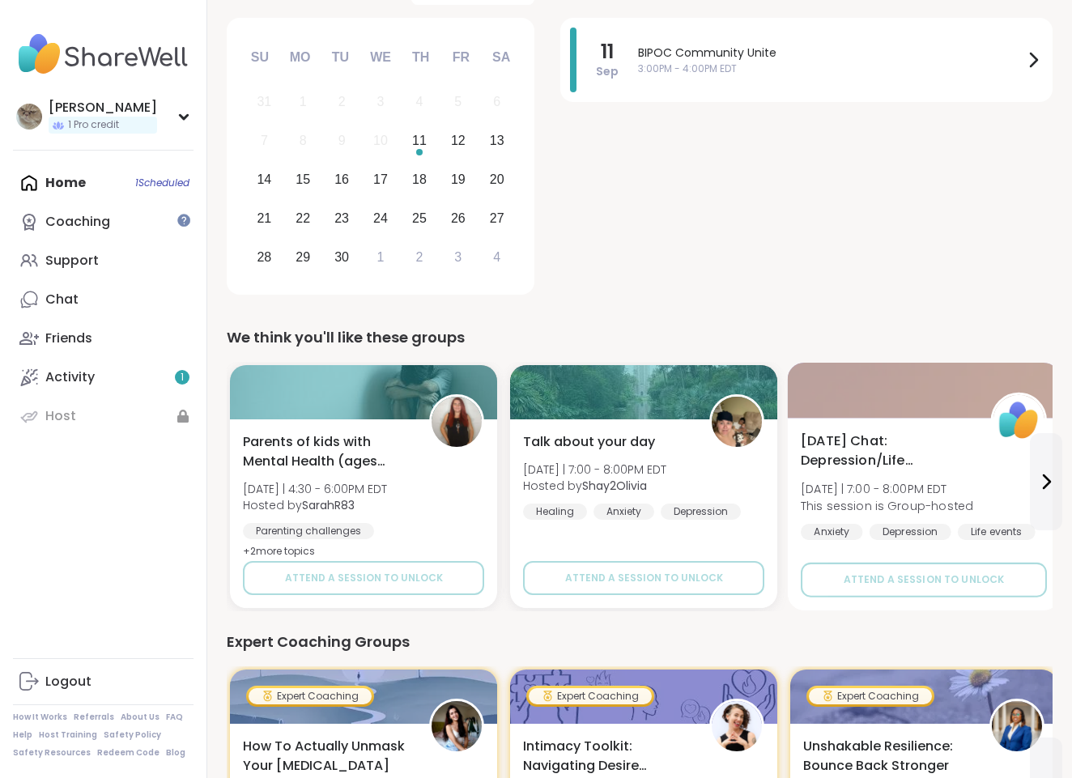
scroll to position [217, 0]
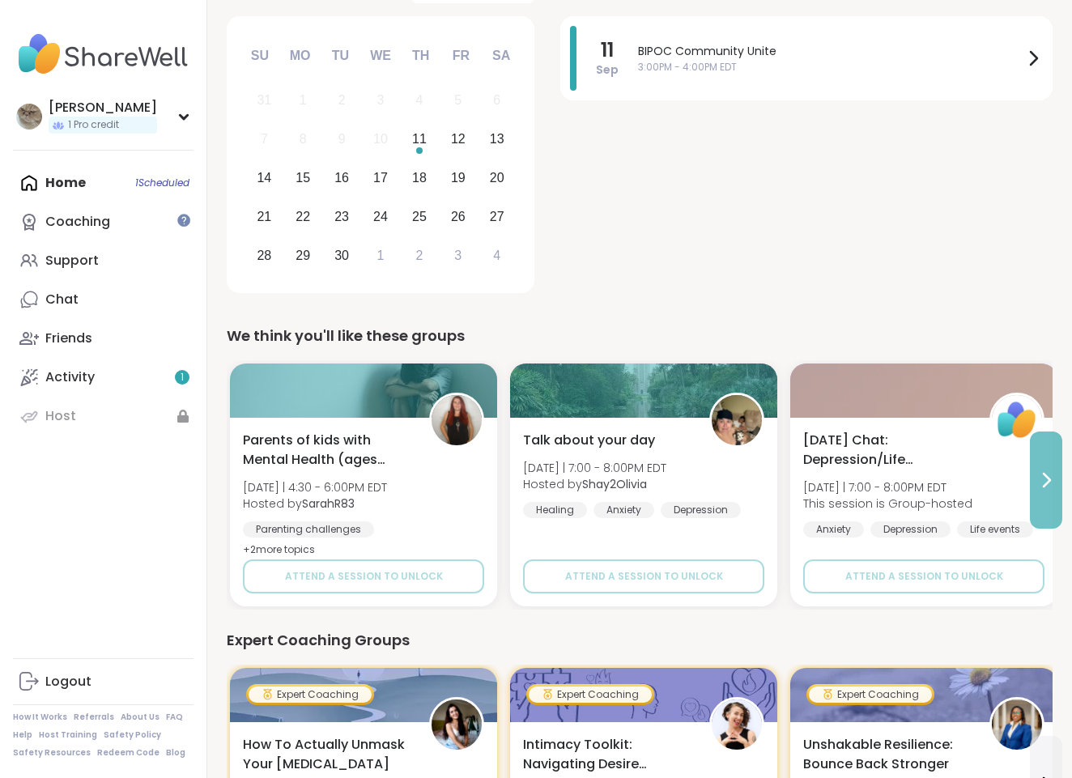
click at [1052, 495] on button at bounding box center [1046, 480] width 32 height 97
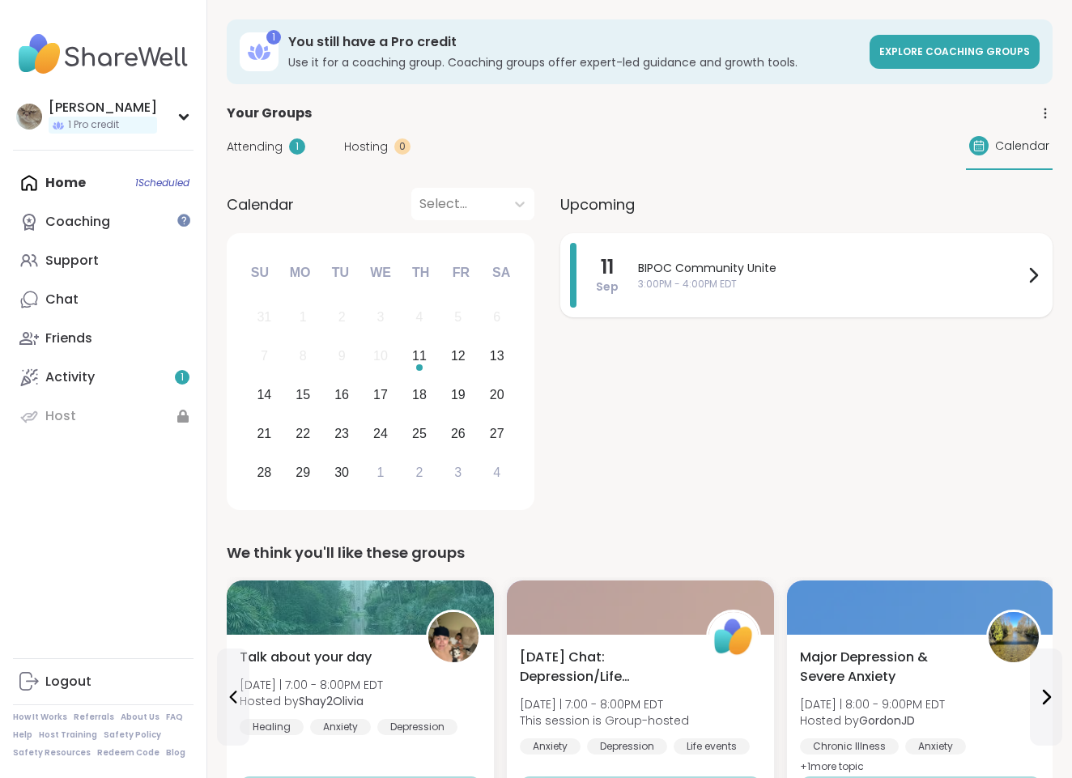
scroll to position [0, 0]
click at [777, 288] on span "3:00PM - 4:00PM EDT" at bounding box center [830, 284] width 385 height 15
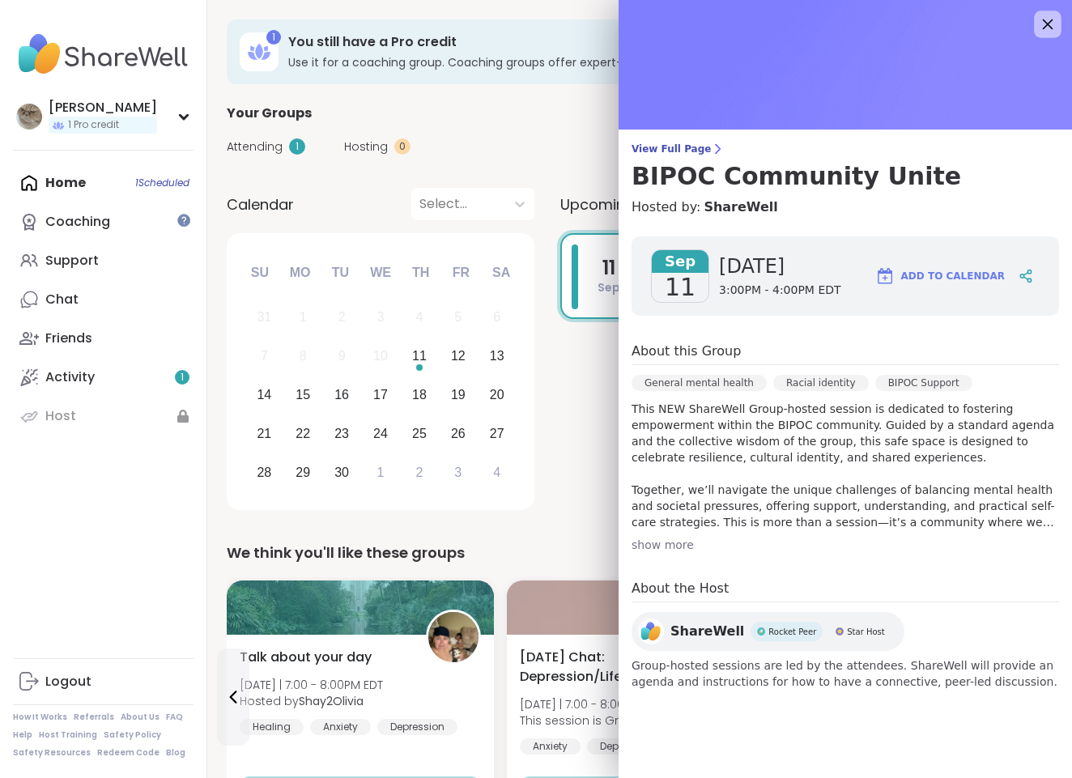
click at [1049, 25] on icon at bounding box center [1048, 24] width 11 height 11
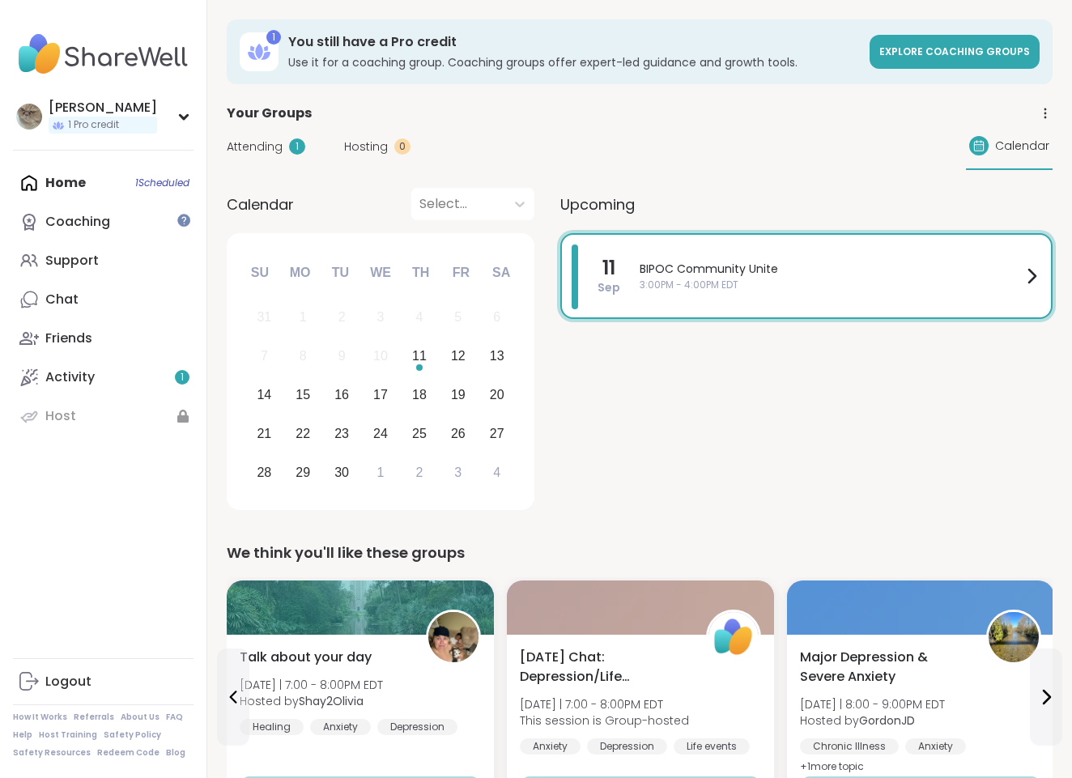
click at [1017, 272] on span "BIPOC Community Unite" at bounding box center [831, 269] width 382 height 17
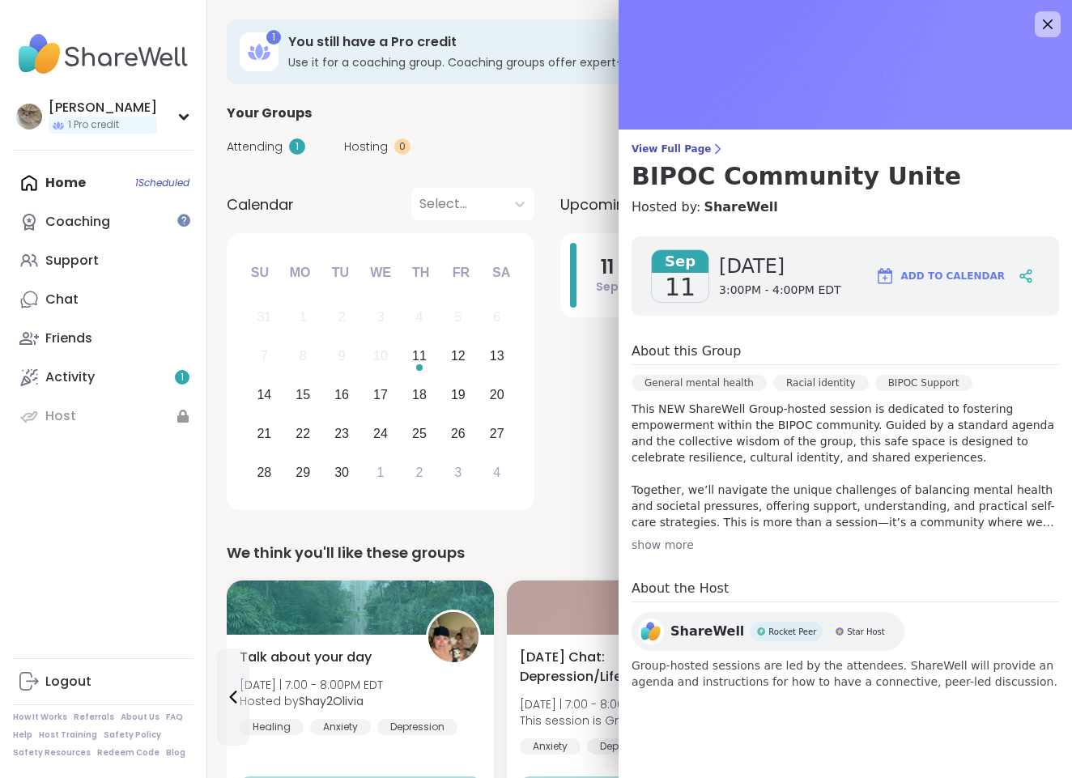
click at [264, 144] on span "Attending" at bounding box center [255, 146] width 56 height 17
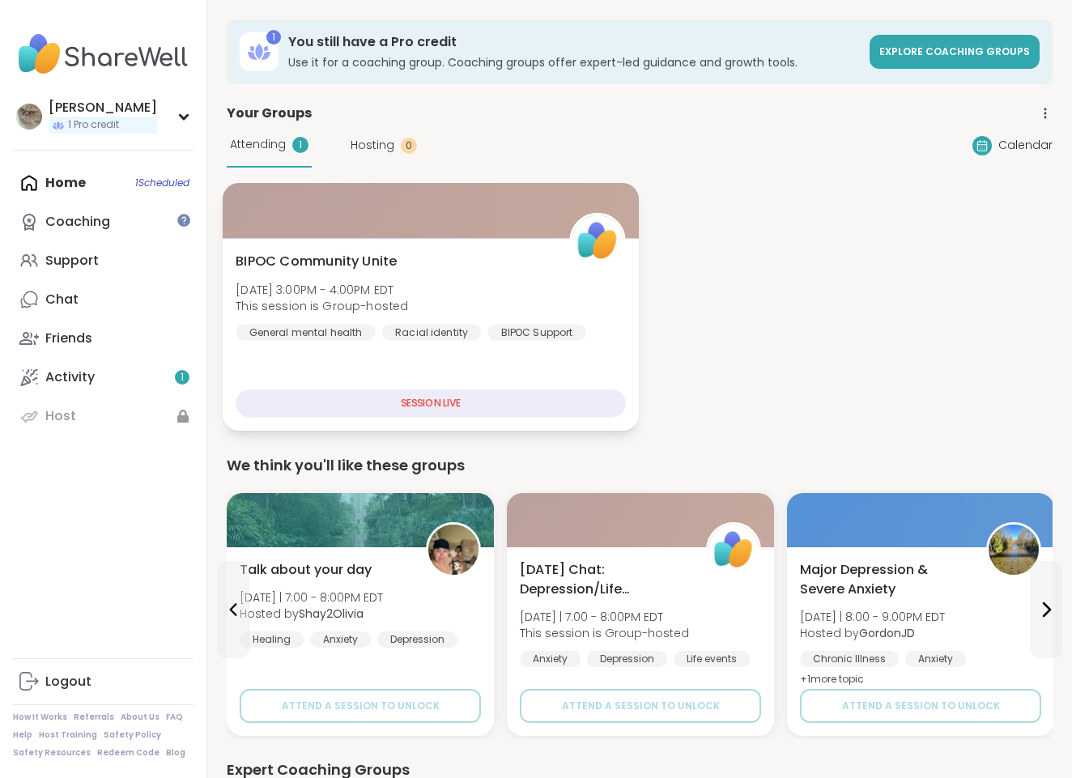
click at [424, 407] on div "SESSION LIVE" at bounding box center [431, 404] width 390 height 28
click at [317, 273] on div "BIPOC Community Unite [DATE] 3:00PM - 4:00PM EDT This session is Group-hosted G…" at bounding box center [431, 296] width 390 height 89
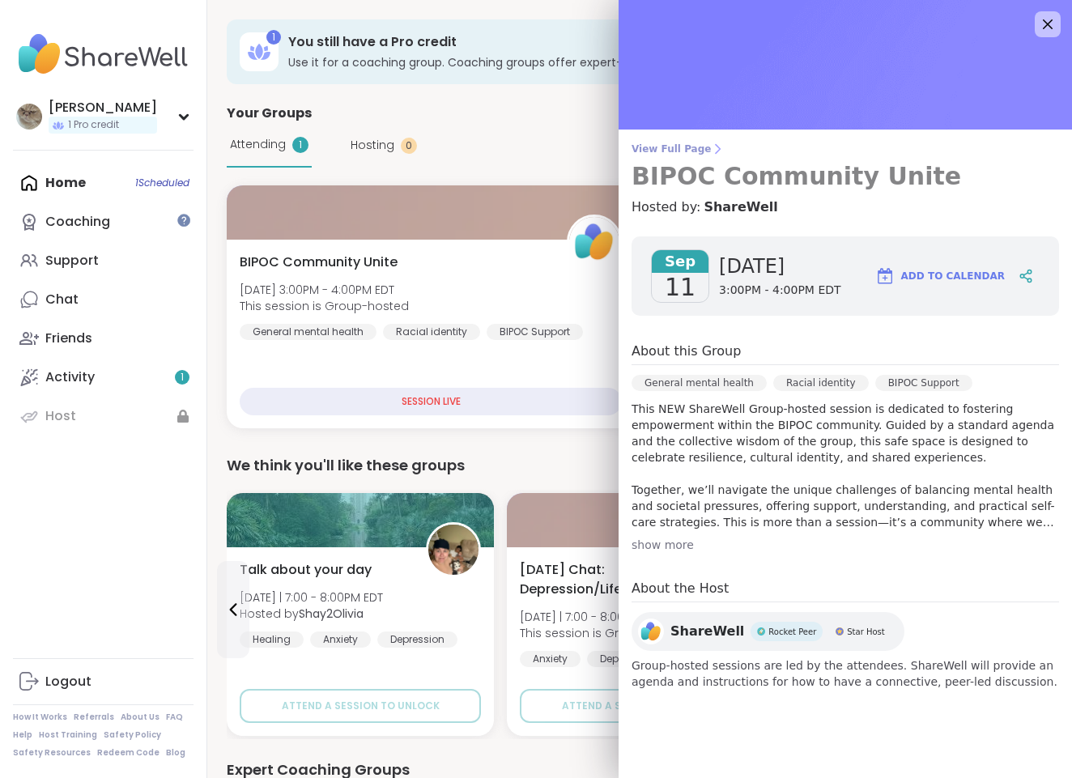
click at [682, 151] on span "View Full Page" at bounding box center [846, 149] width 428 height 13
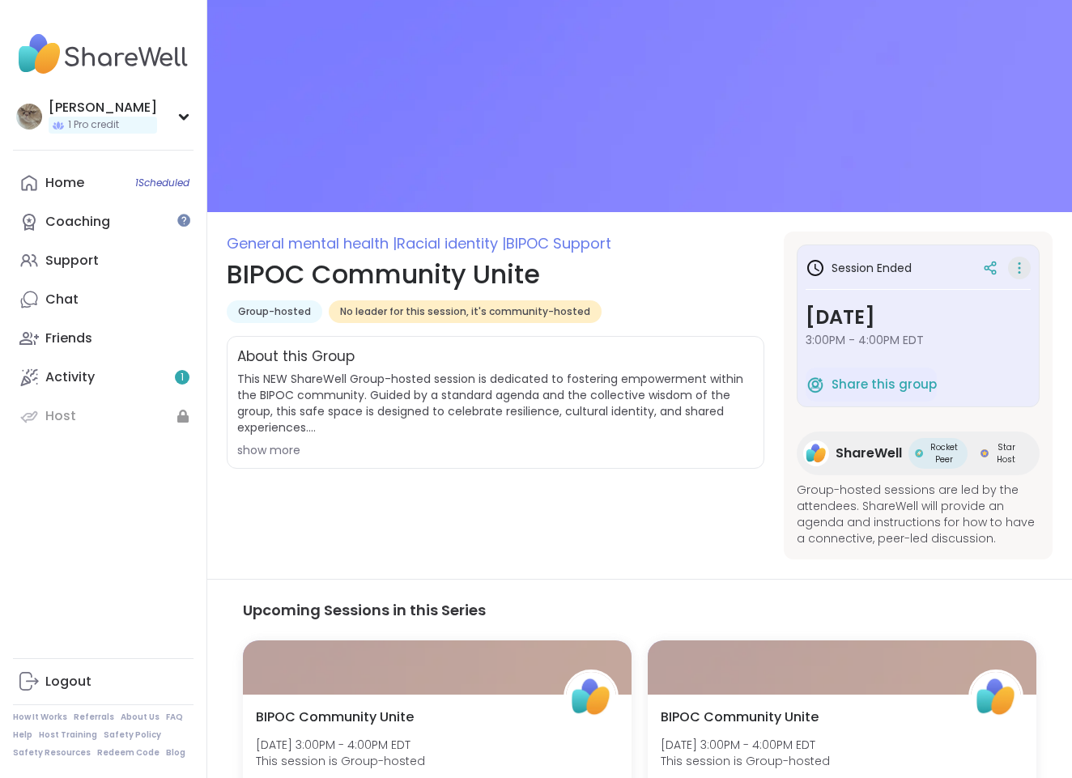
click at [1020, 269] on icon at bounding box center [1020, 268] width 2 height 2
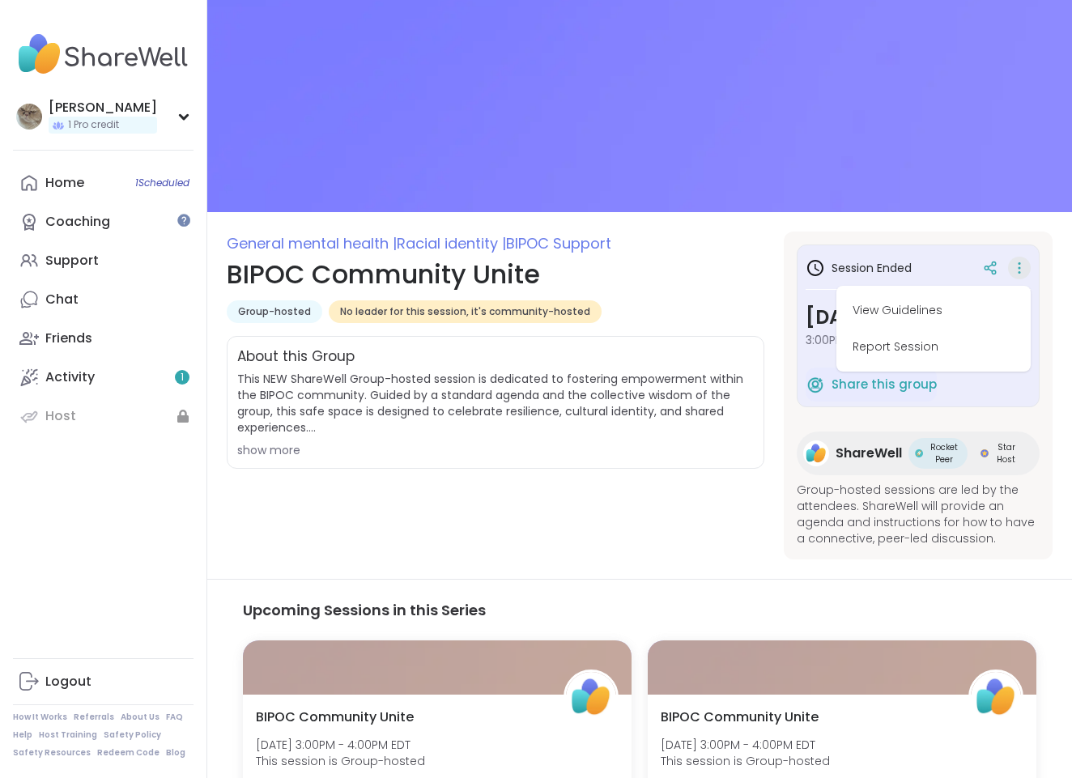
click at [845, 266] on h3 "Session Ended" at bounding box center [859, 267] width 106 height 19
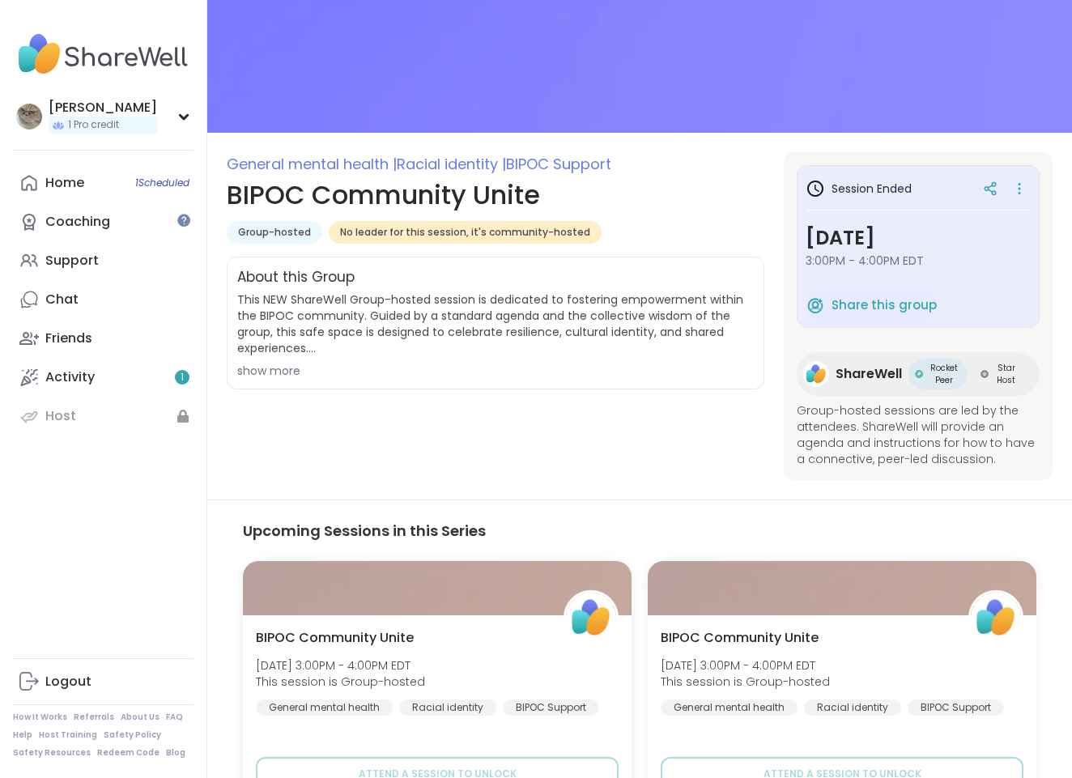
scroll to position [334, 0]
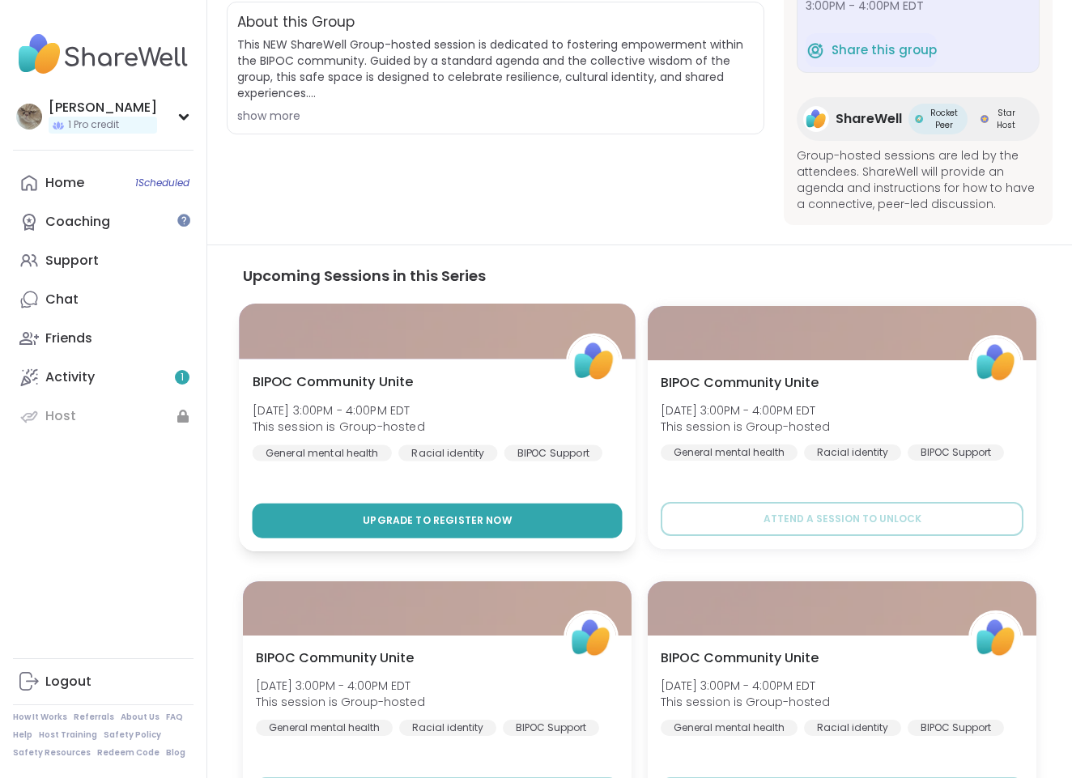
click at [470, 519] on span "Upgrade to register now" at bounding box center [437, 520] width 149 height 15
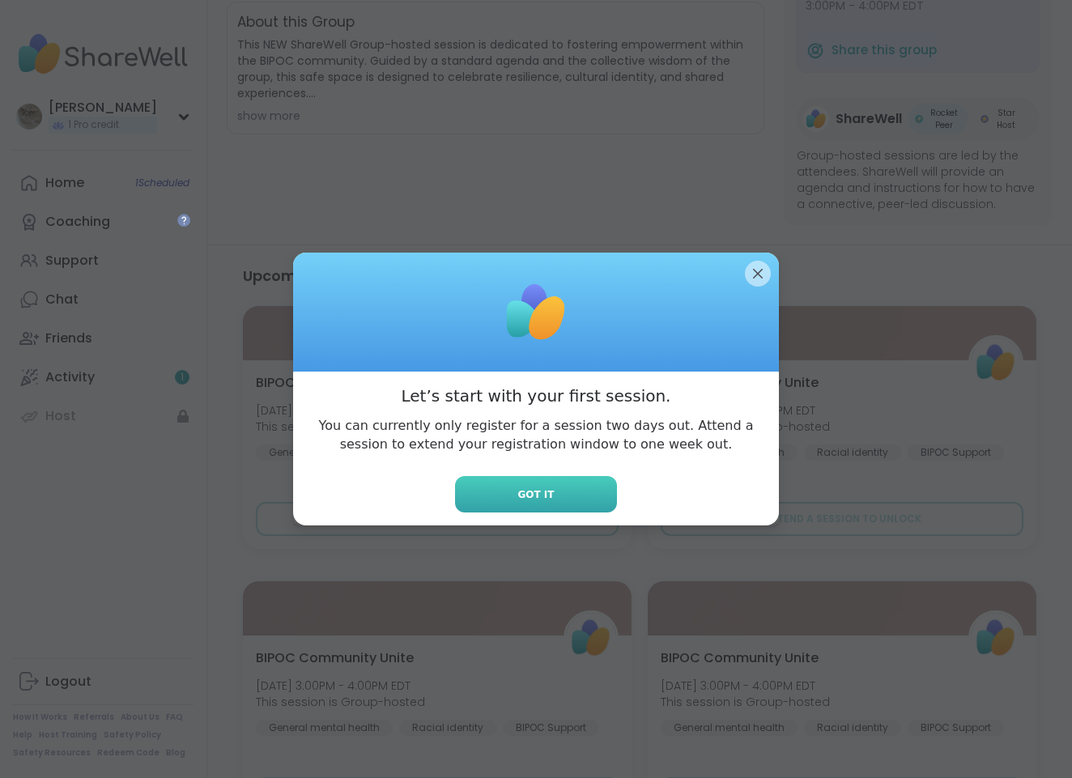
click at [506, 488] on button "Got it" at bounding box center [536, 494] width 162 height 36
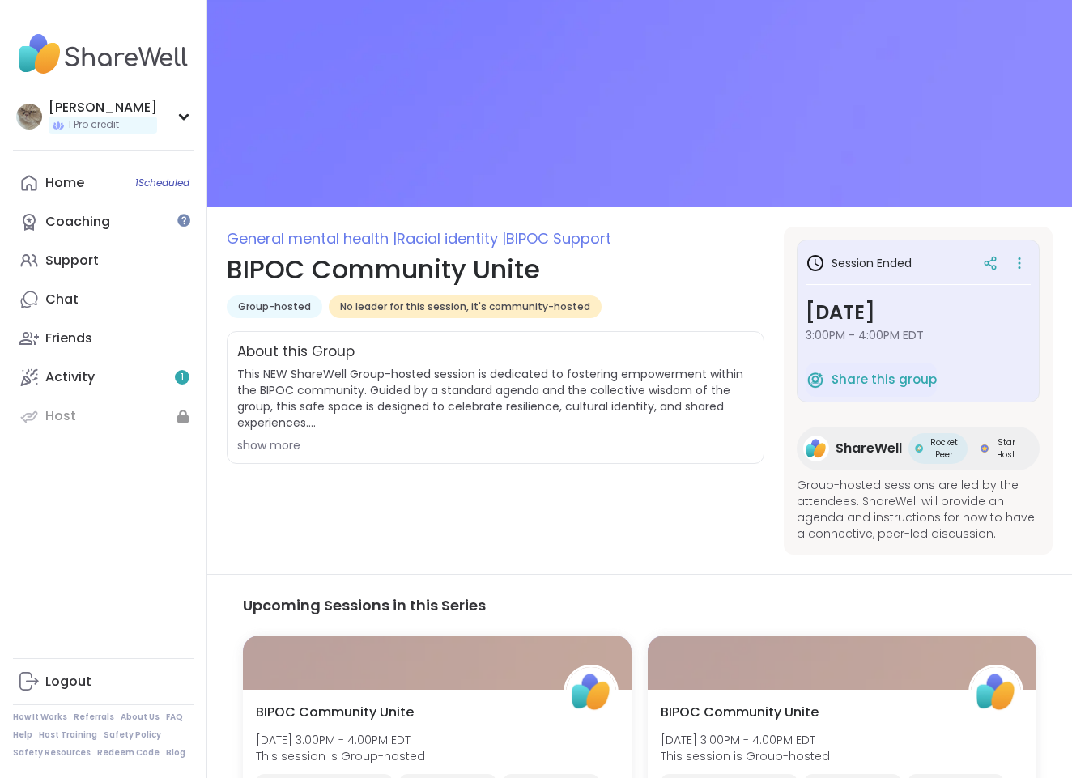
scroll to position [0, 0]
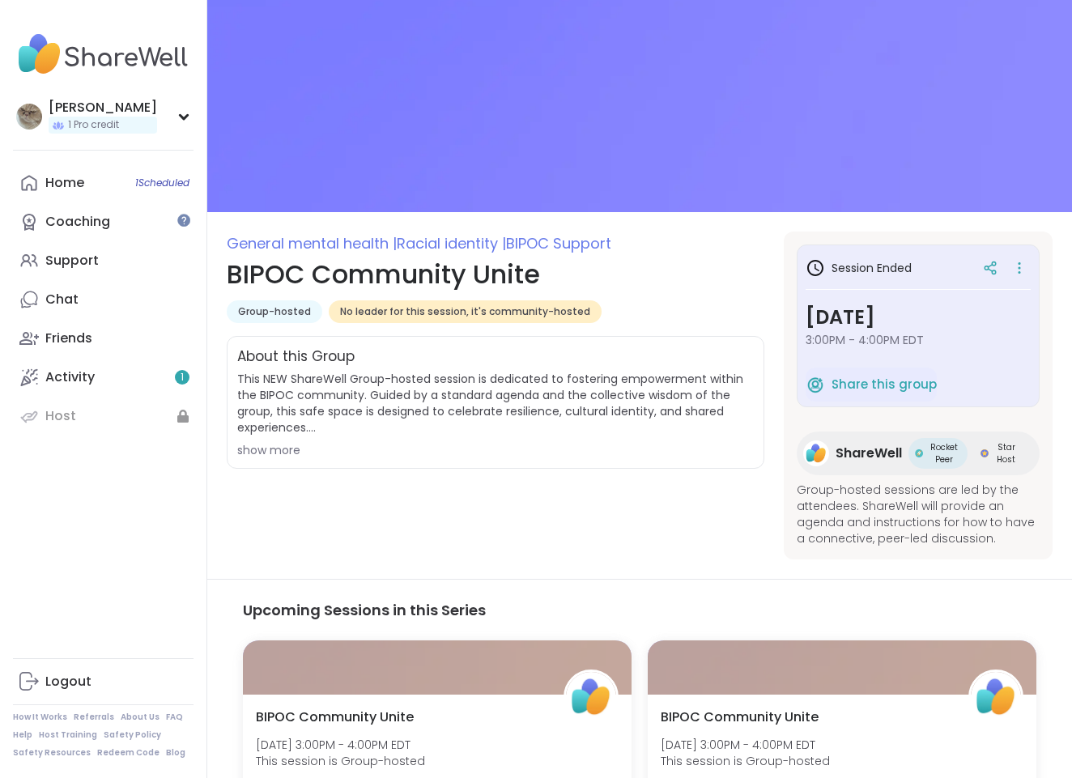
click at [283, 452] on div "show more" at bounding box center [495, 450] width 517 height 16
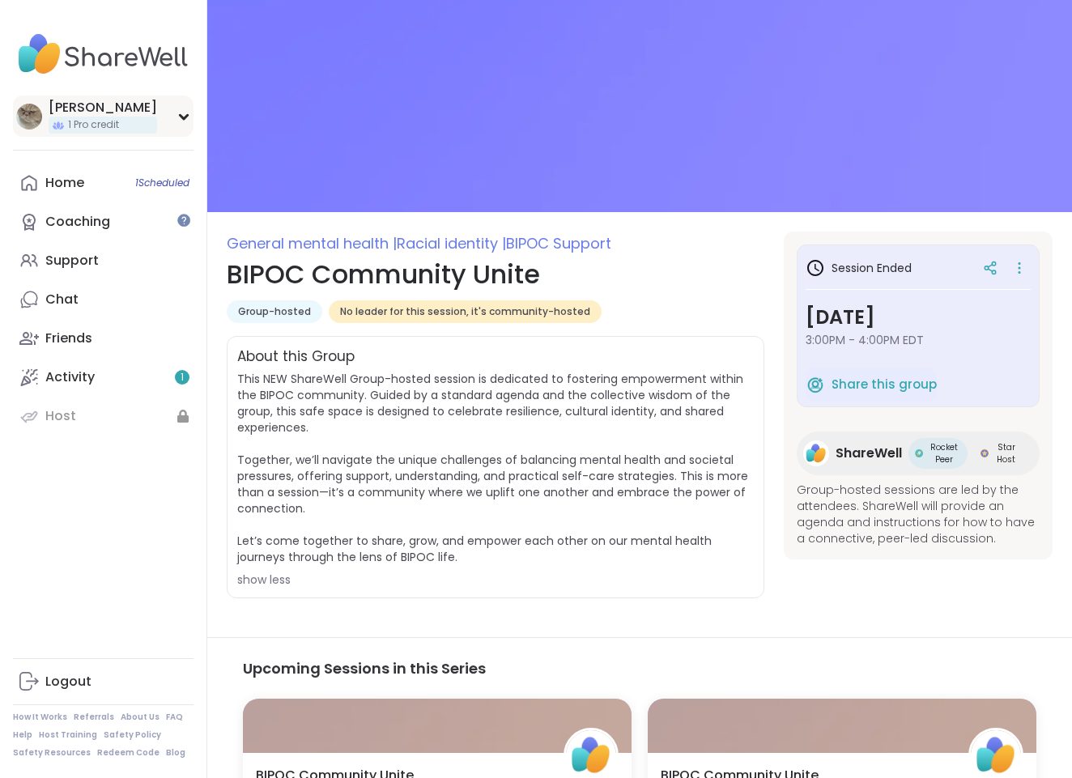
click at [136, 115] on div "[PERSON_NAME] 1 Pro credit" at bounding box center [103, 116] width 181 height 41
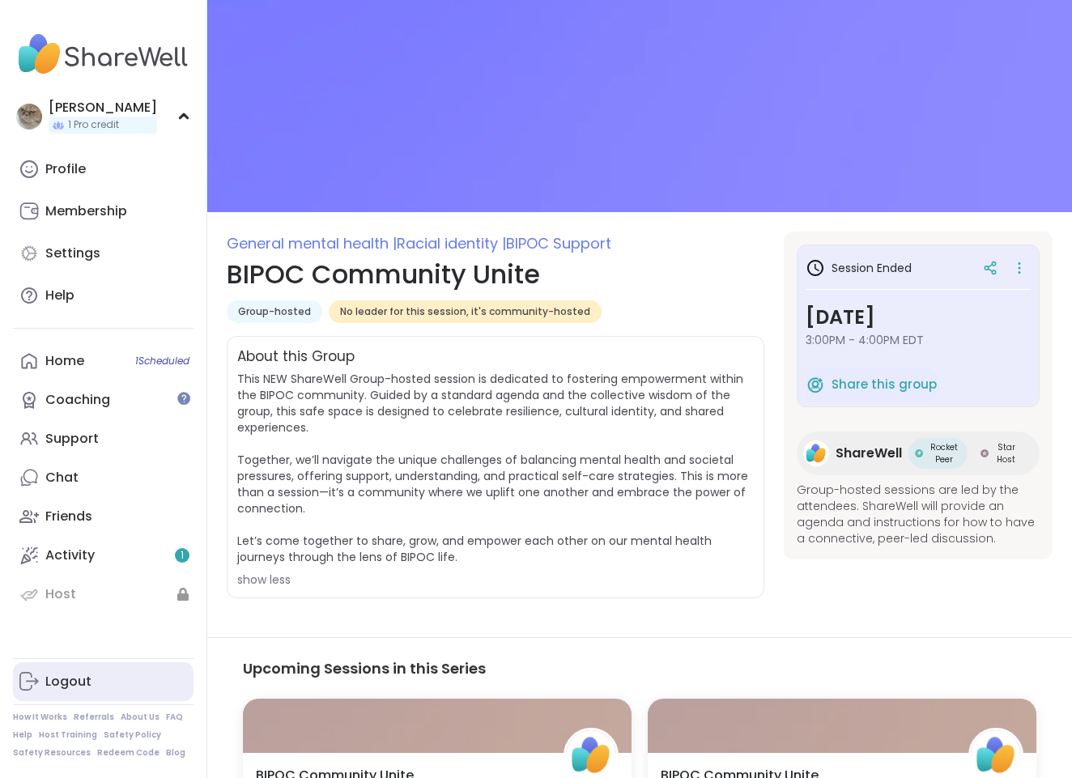
click at [86, 676] on div "Logout" at bounding box center [68, 682] width 46 height 18
